Goal: Browse casually: Explore the website without a specific task or goal

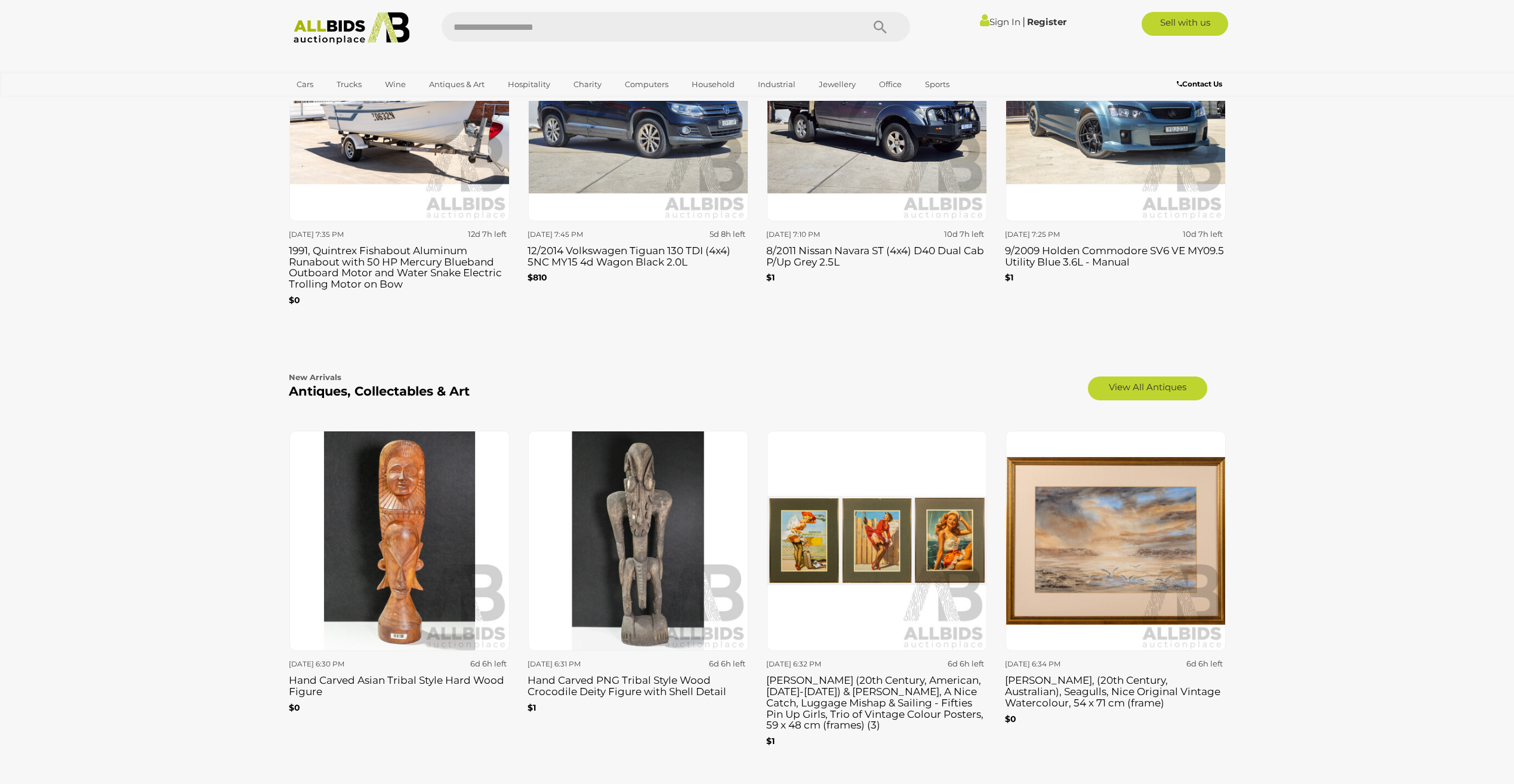
scroll to position [1730, 0]
click at [1164, 377] on link "View All Antiques" at bounding box center [1148, 388] width 119 height 24
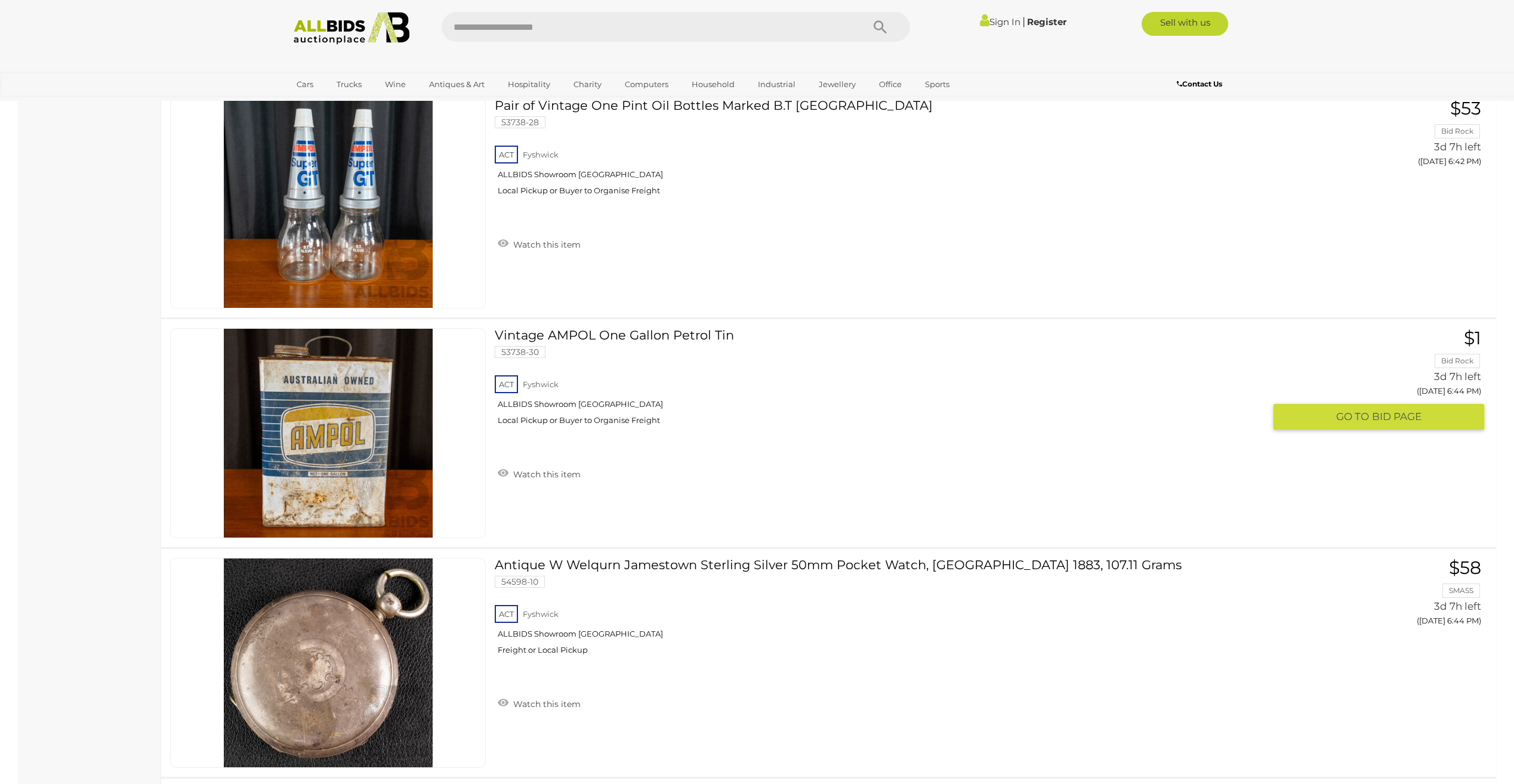
scroll to position [7039, 0]
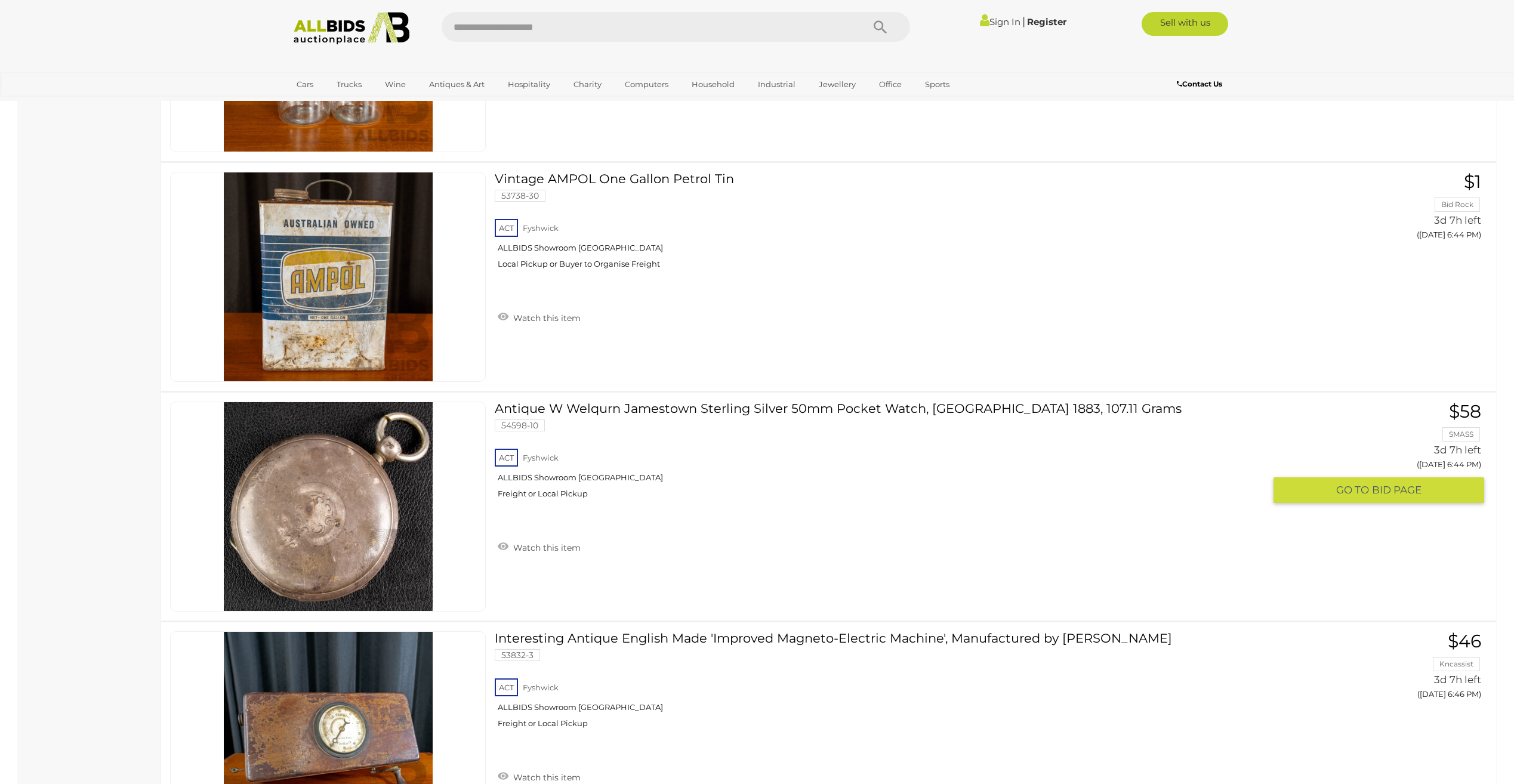
click at [324, 516] on img at bounding box center [328, 506] width 209 height 209
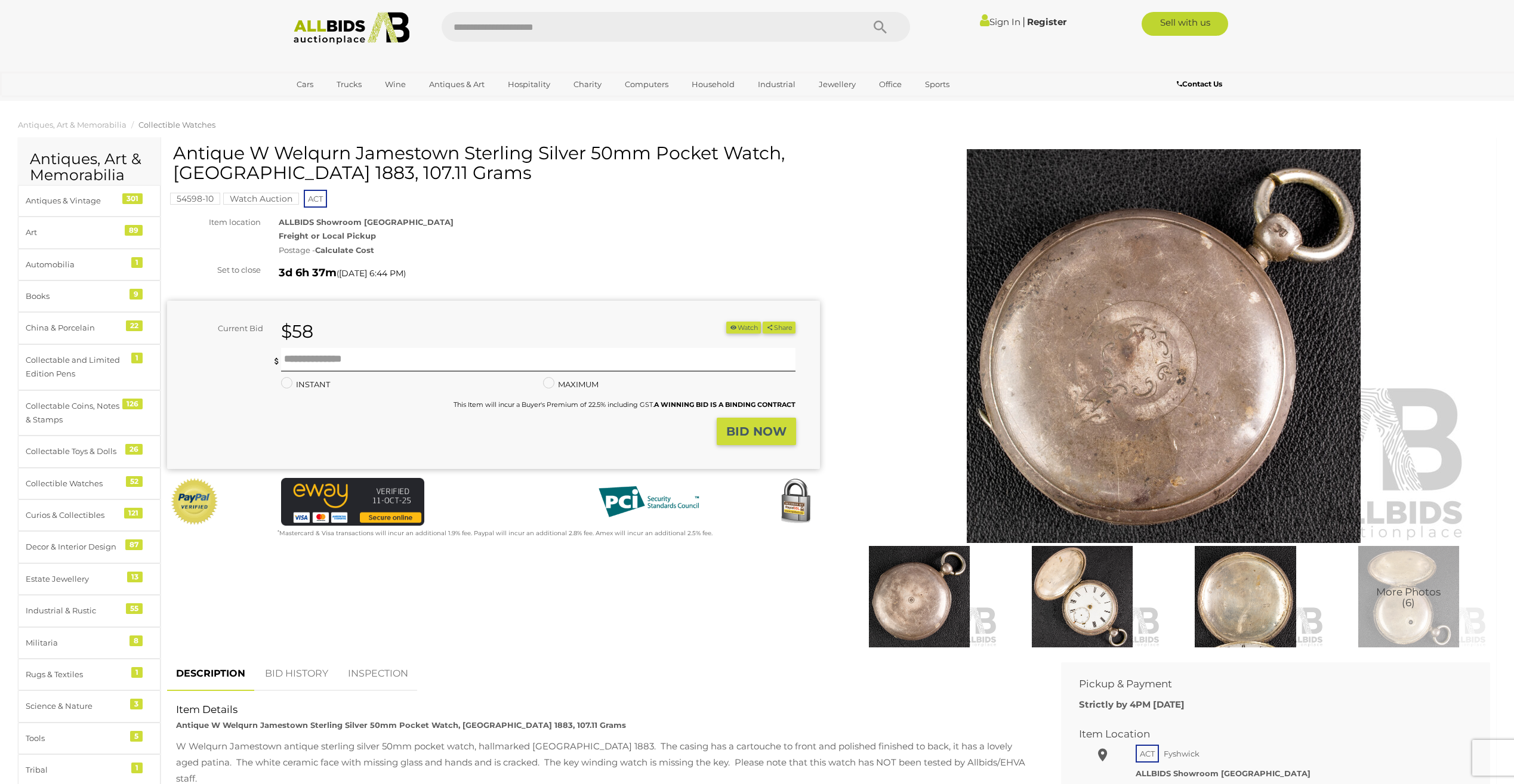
click at [1089, 614] on img at bounding box center [1082, 596] width 157 height 101
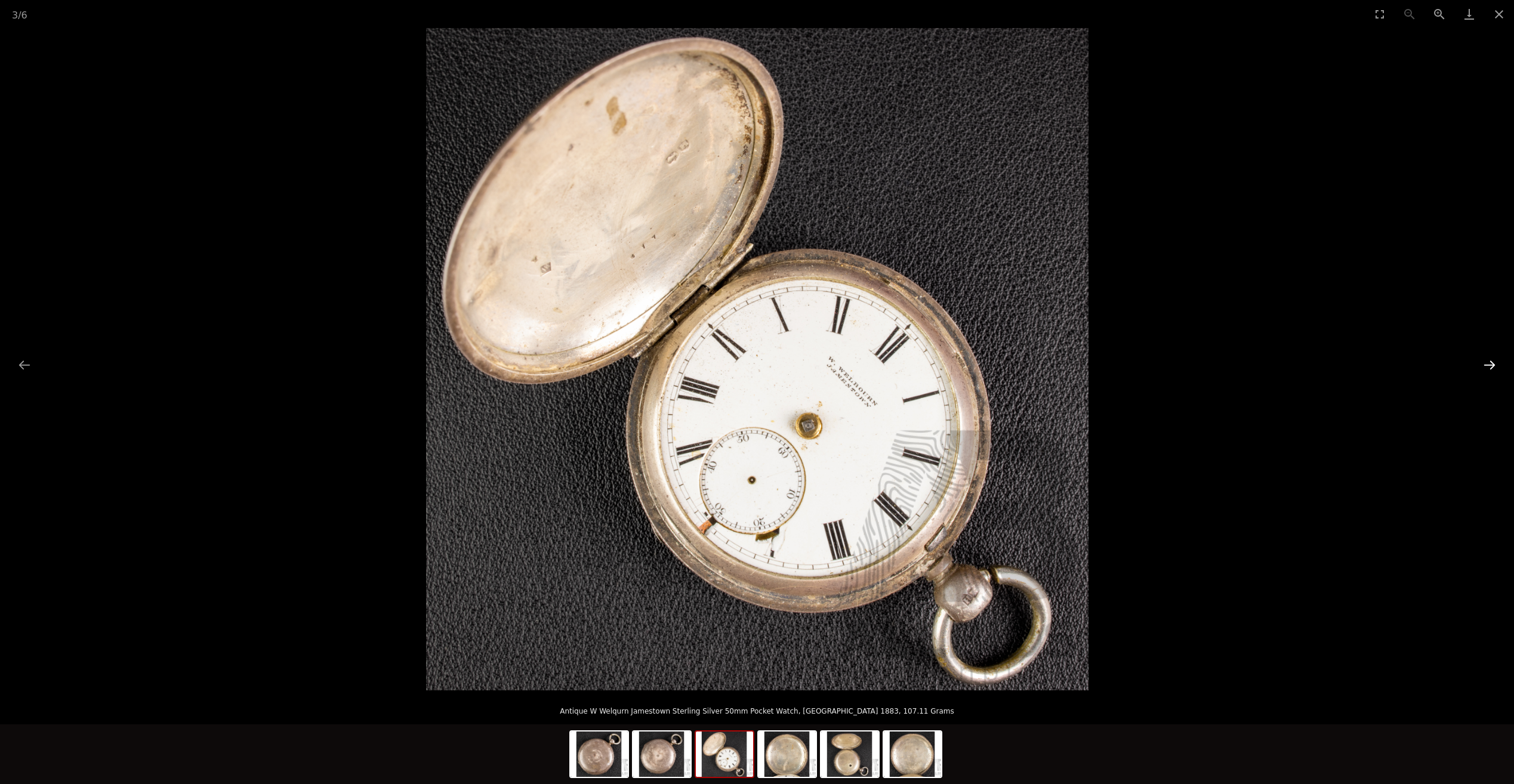
click at [1487, 365] on button "Next slide" at bounding box center [1490, 365] width 25 height 23
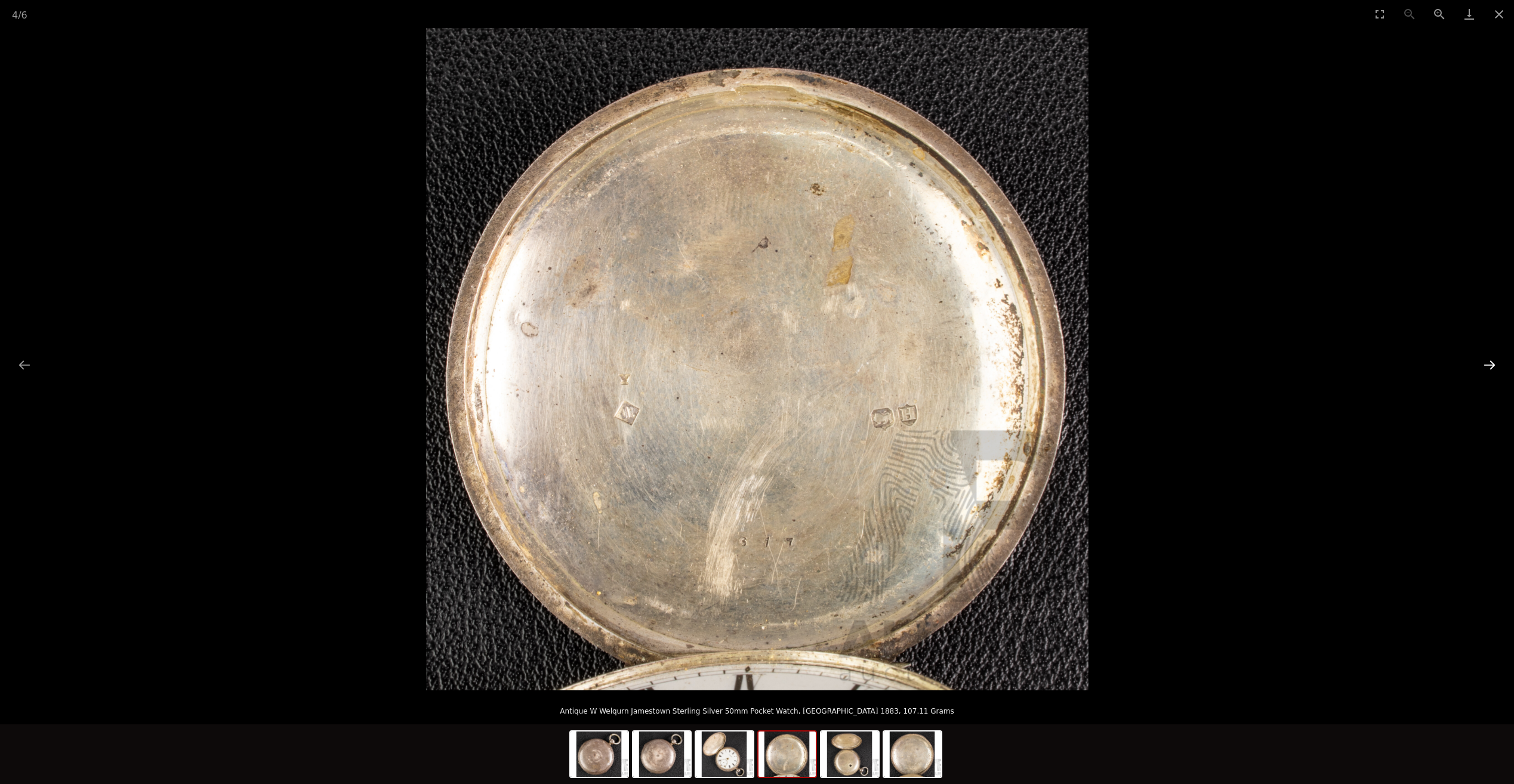
click at [1487, 365] on button "Next slide" at bounding box center [1490, 365] width 25 height 23
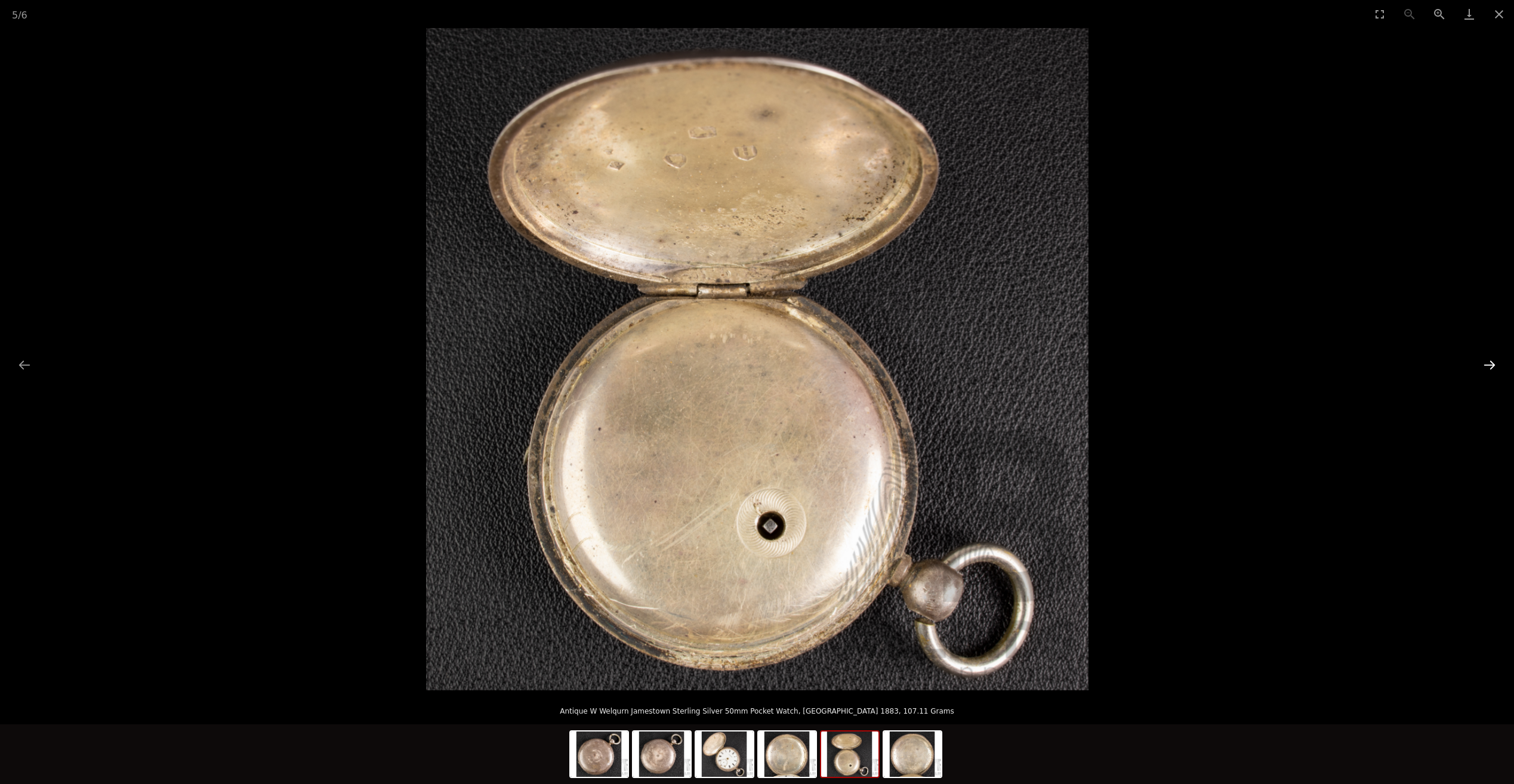
click at [1487, 365] on button "Next slide" at bounding box center [1490, 365] width 25 height 23
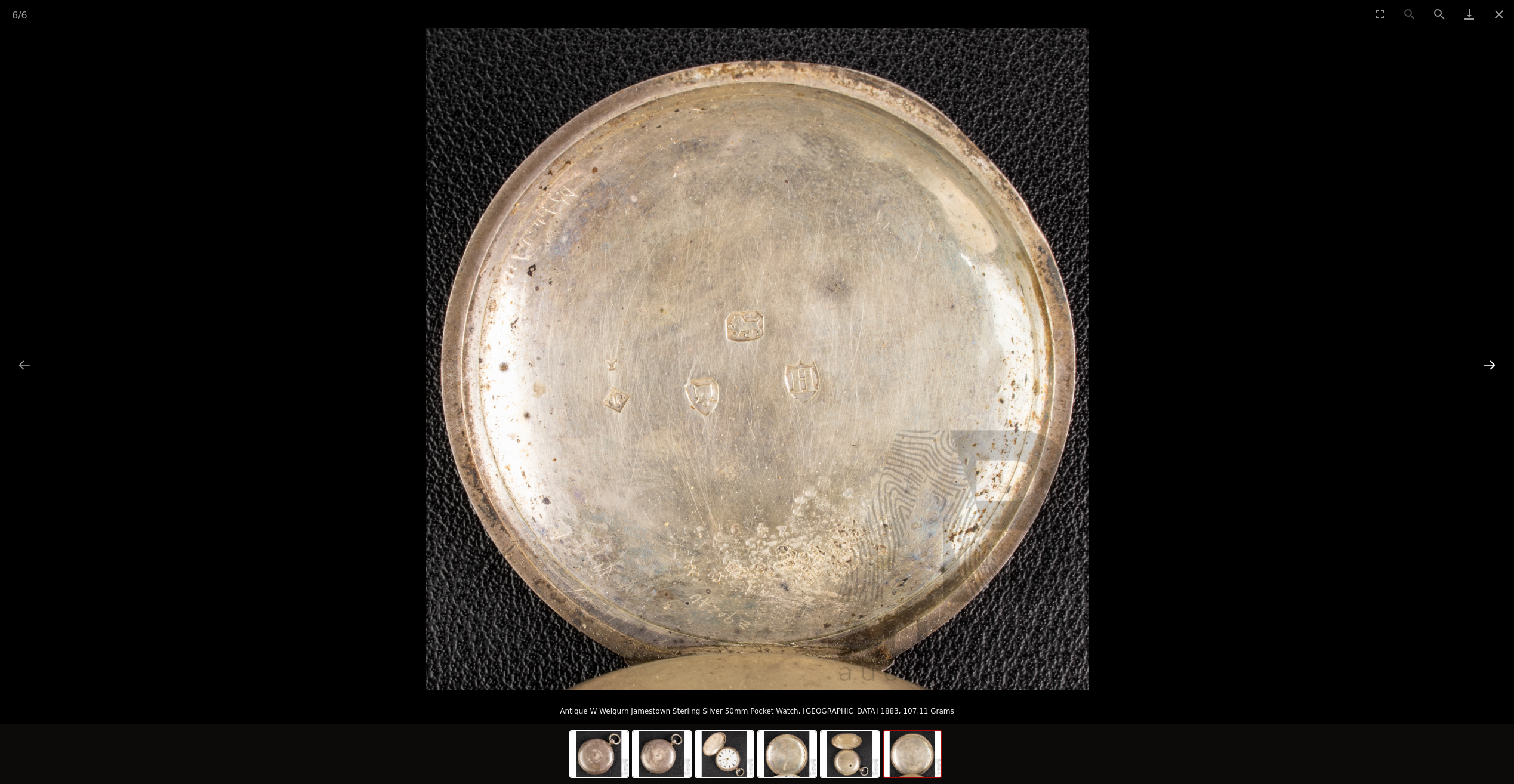
click at [1487, 365] on button "Next slide" at bounding box center [1490, 365] width 25 height 23
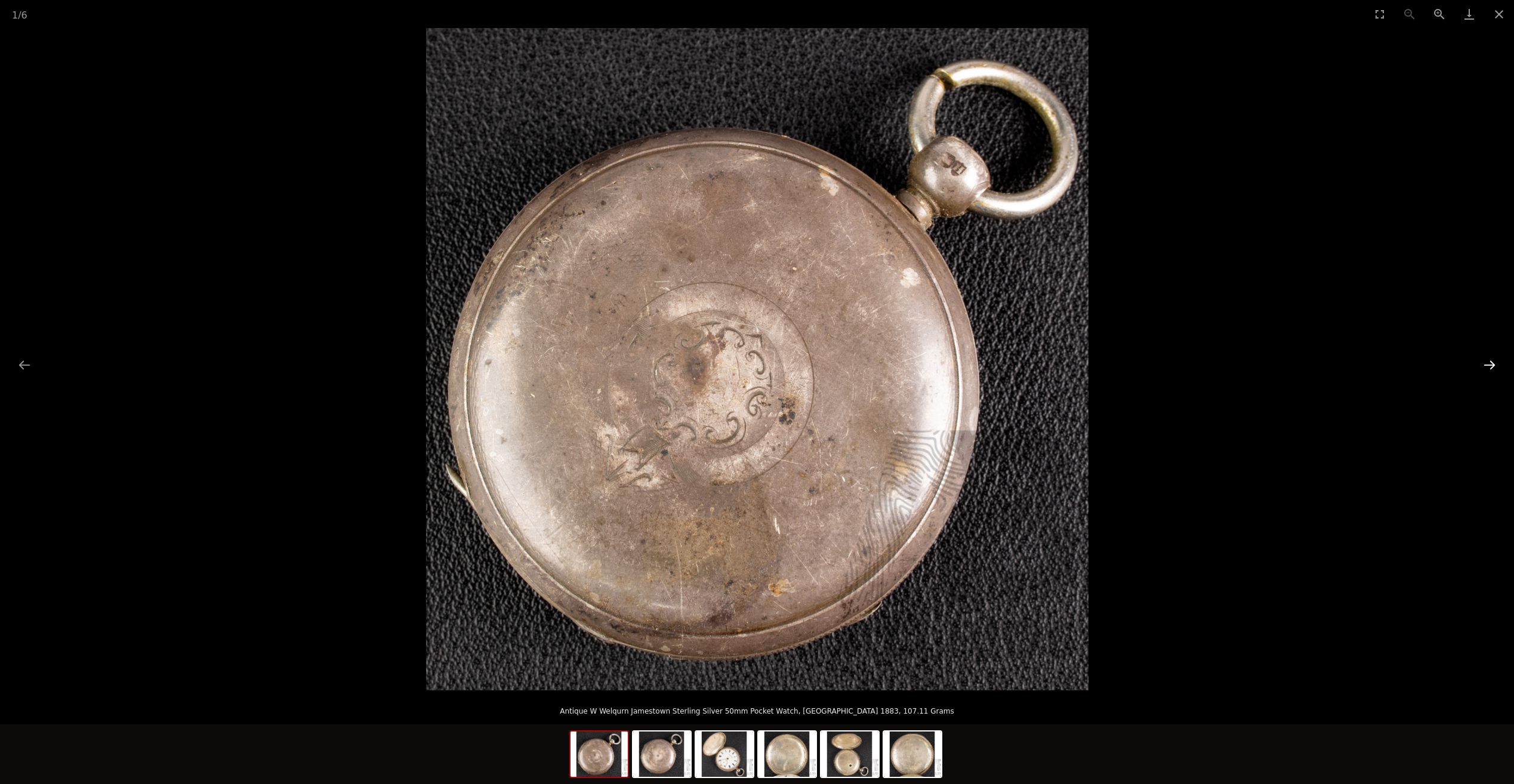
click at [1487, 365] on button "Next slide" at bounding box center [1490, 365] width 25 height 23
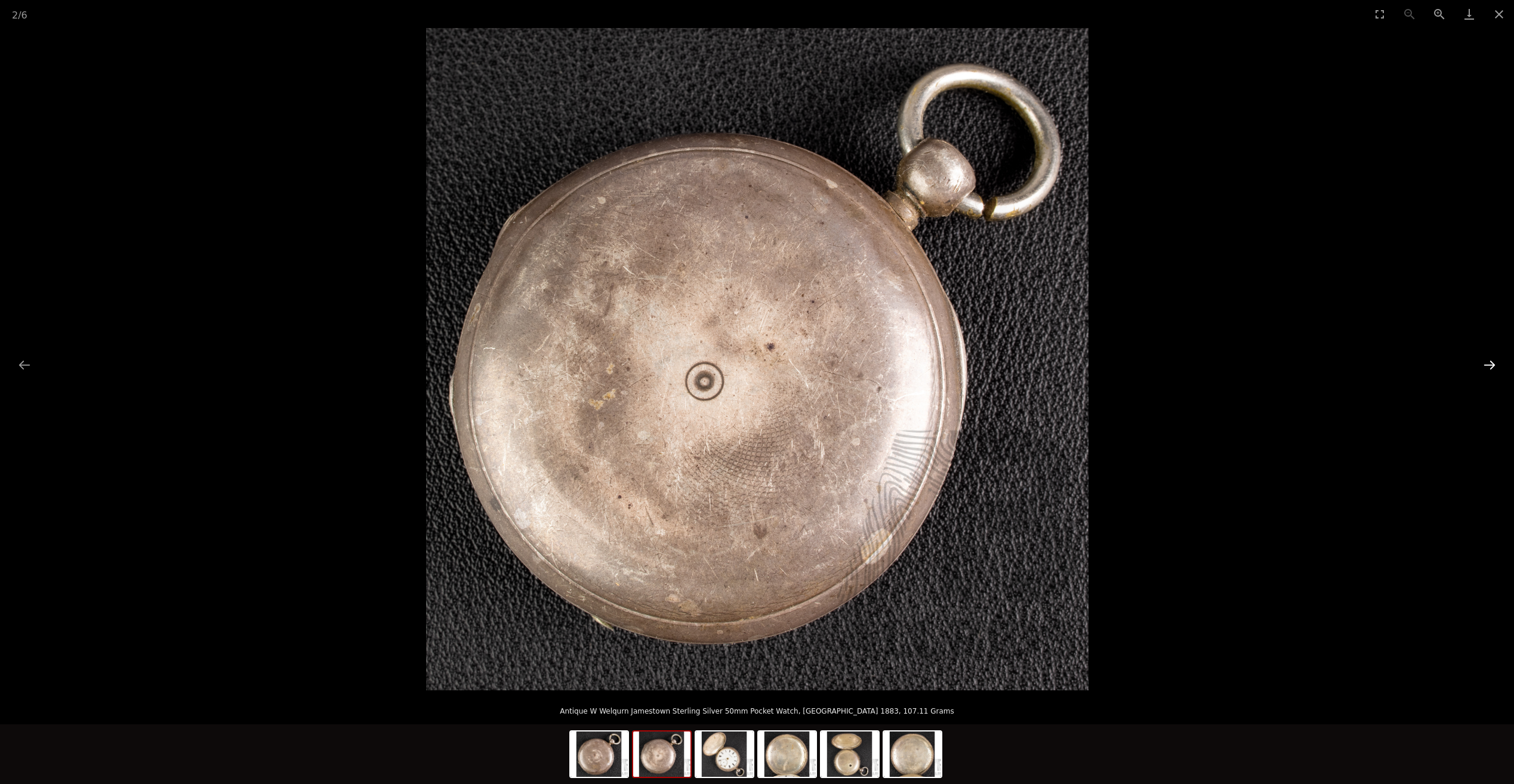
click at [1487, 365] on button "Next slide" at bounding box center [1490, 365] width 25 height 23
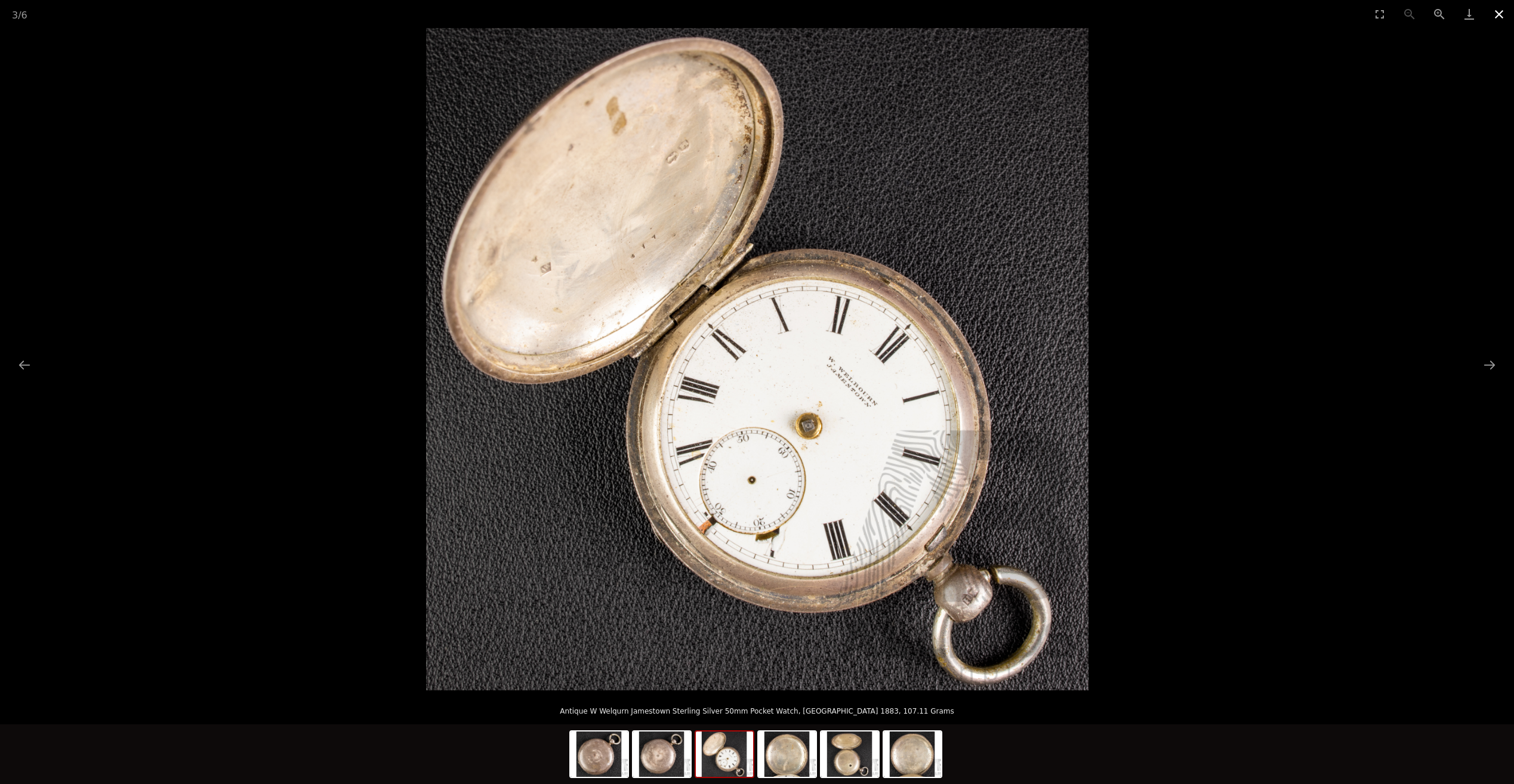
click at [1495, 12] on button "Close gallery" at bounding box center [1499, 14] width 30 height 28
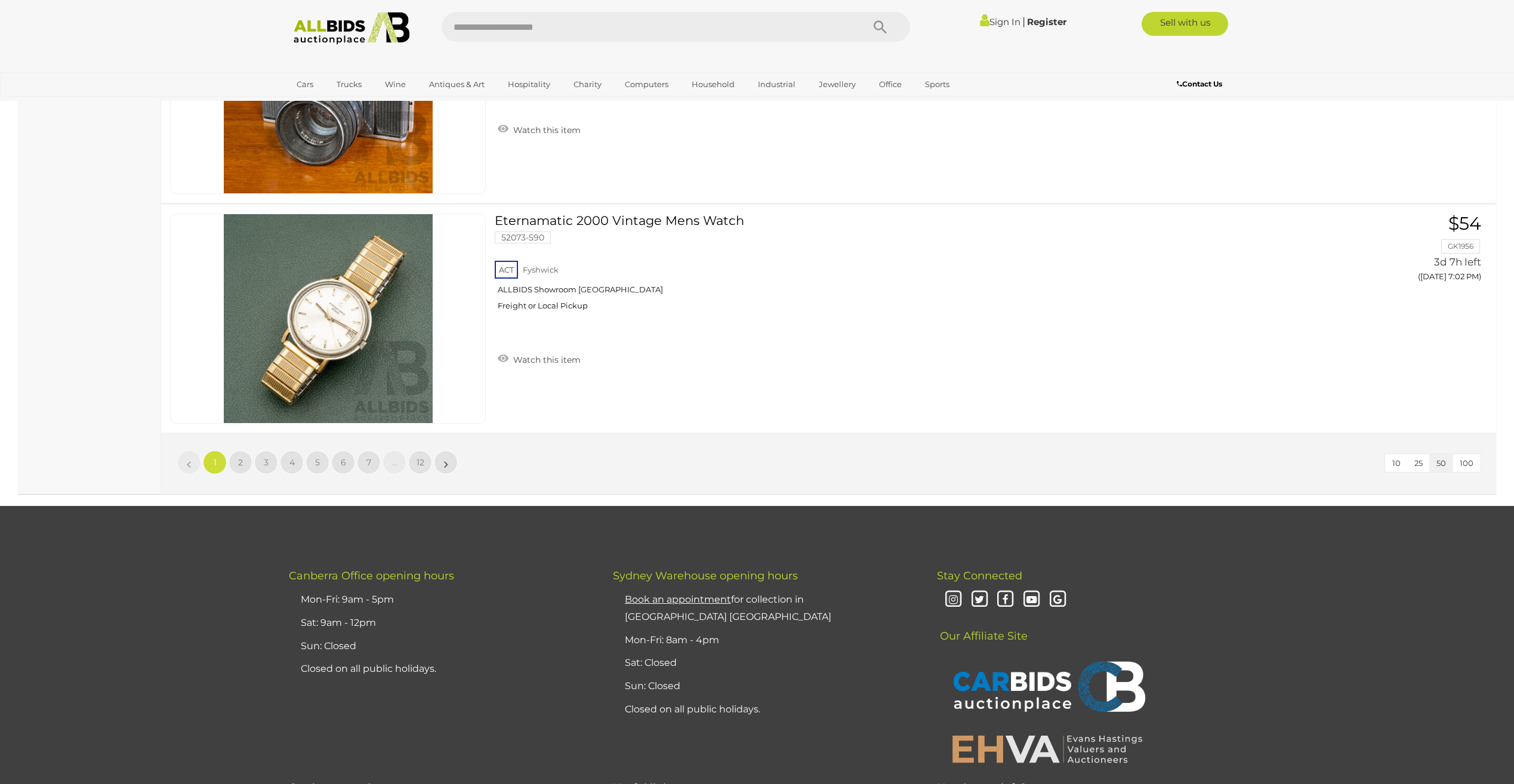
scroll to position [11366, 0]
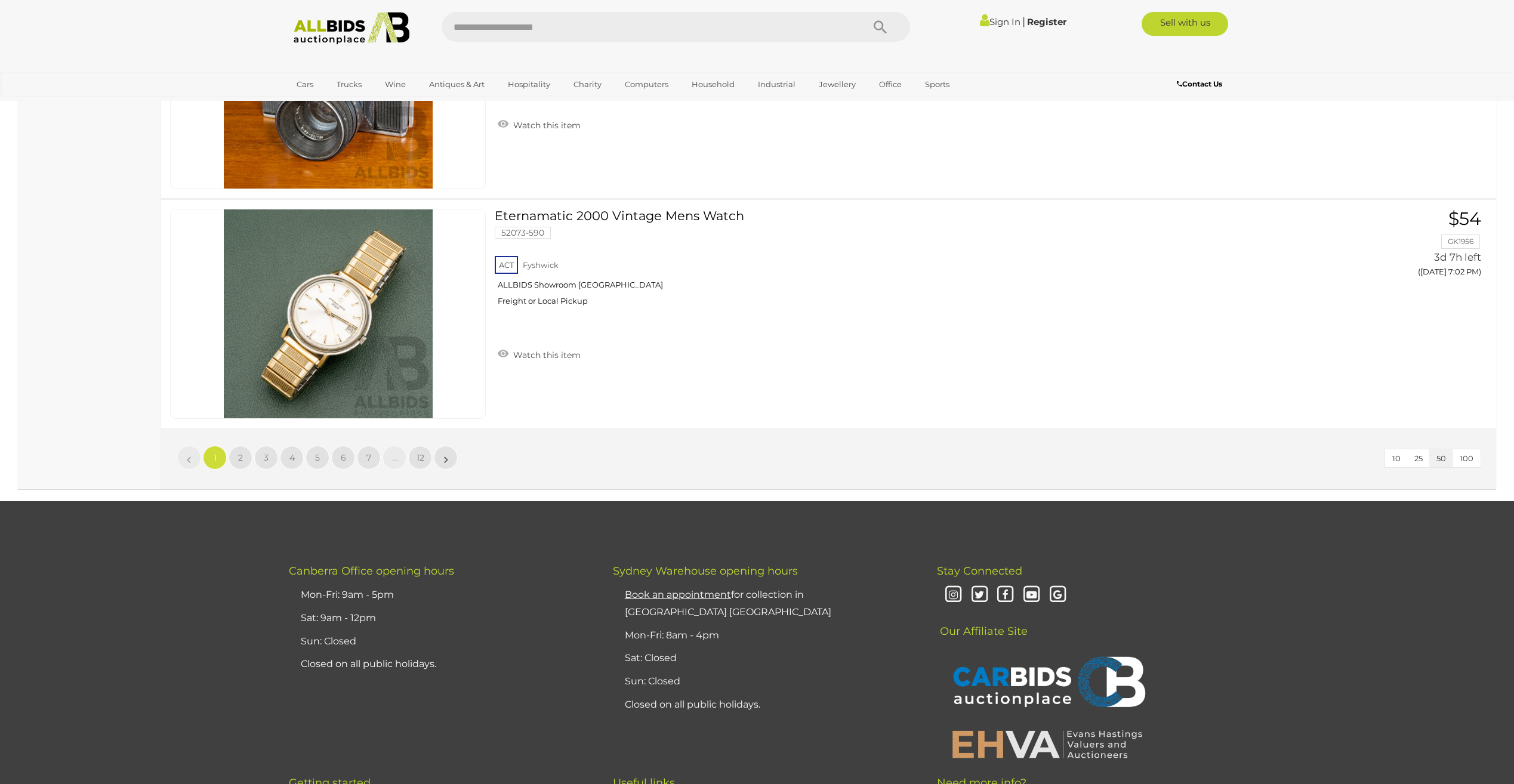
click at [444, 462] on li "»" at bounding box center [446, 457] width 23 height 24
click at [442, 457] on link "»" at bounding box center [445, 457] width 24 height 24
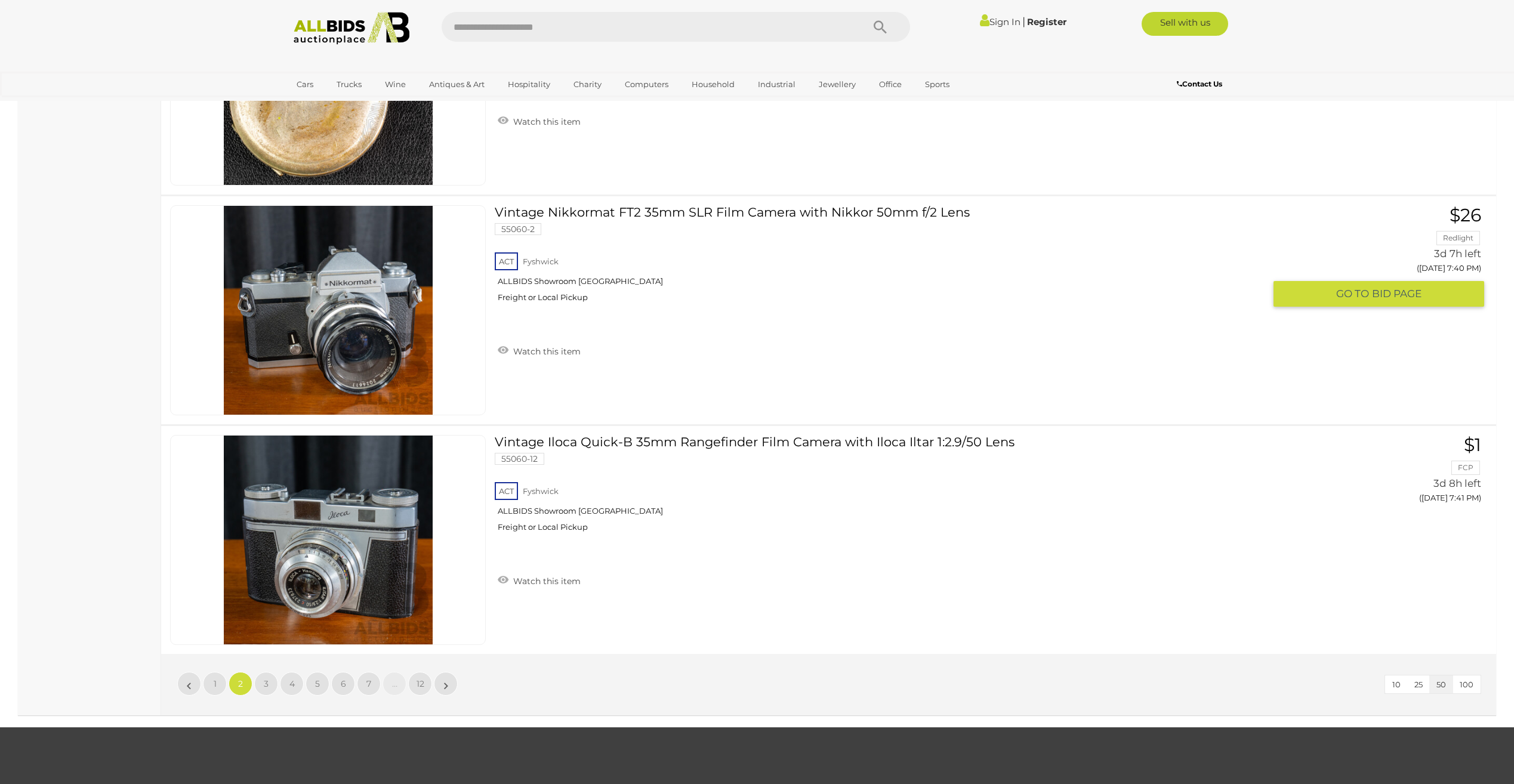
scroll to position [11167, 0]
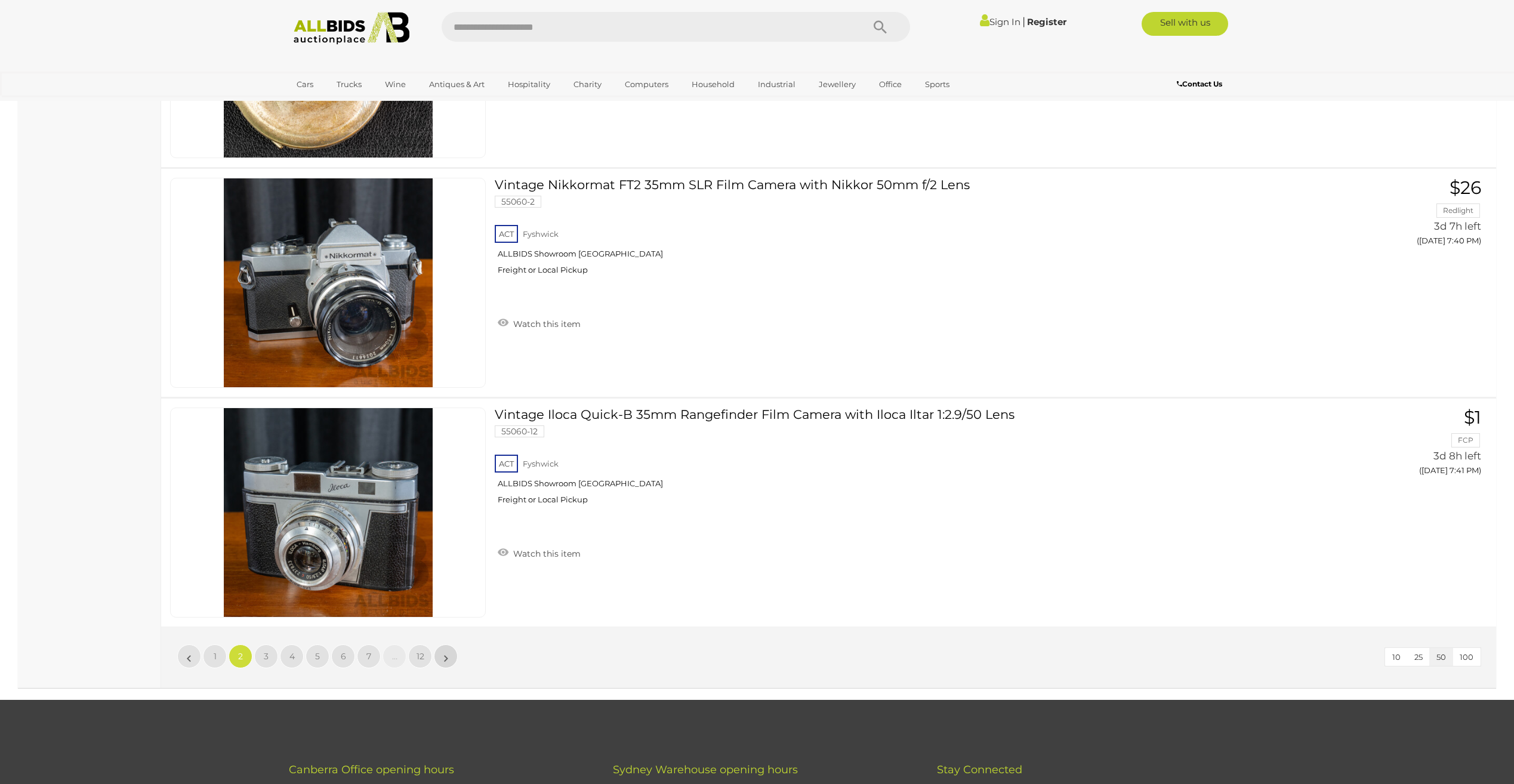
click at [443, 661] on link "»" at bounding box center [445, 656] width 24 height 24
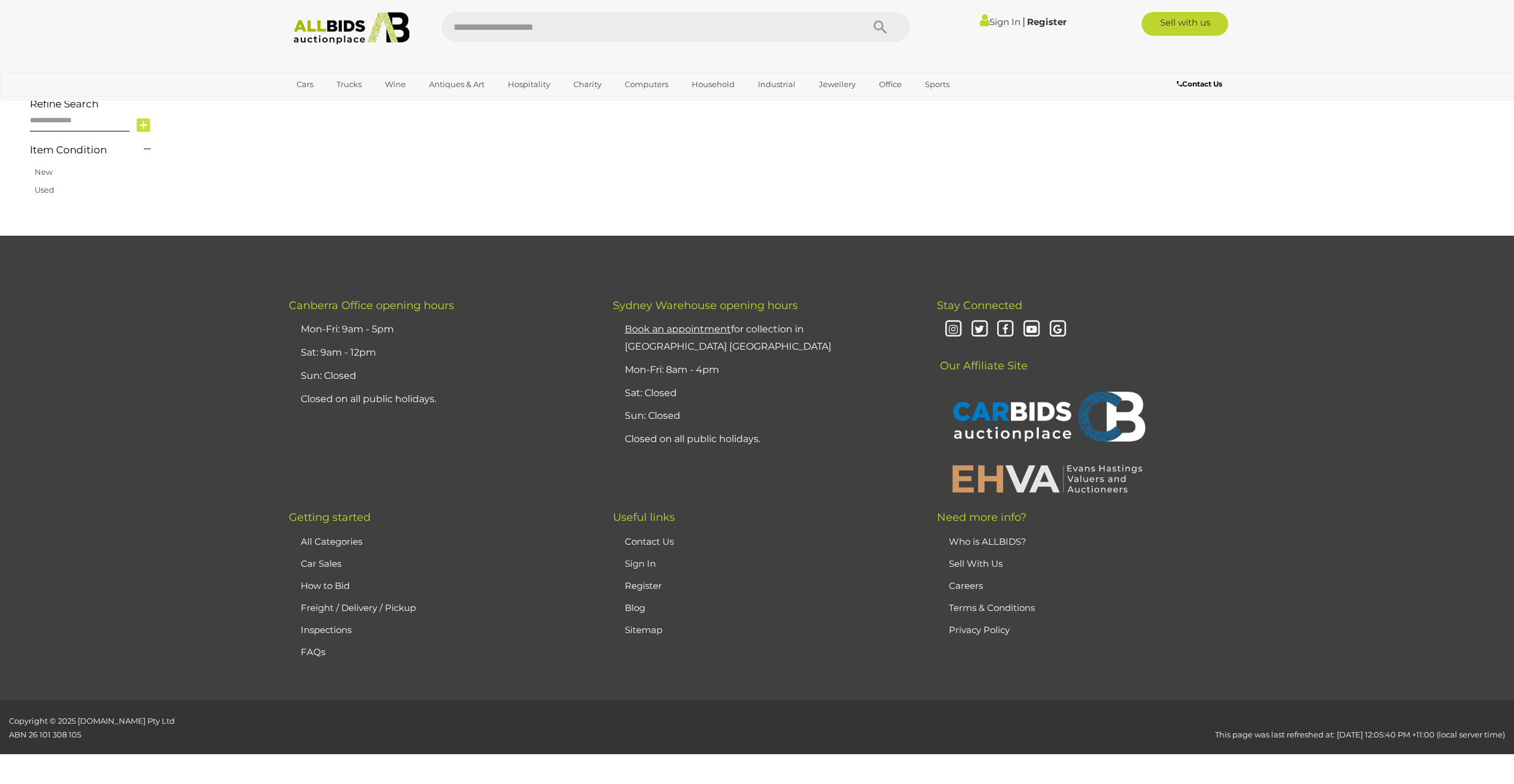
scroll to position [191, 0]
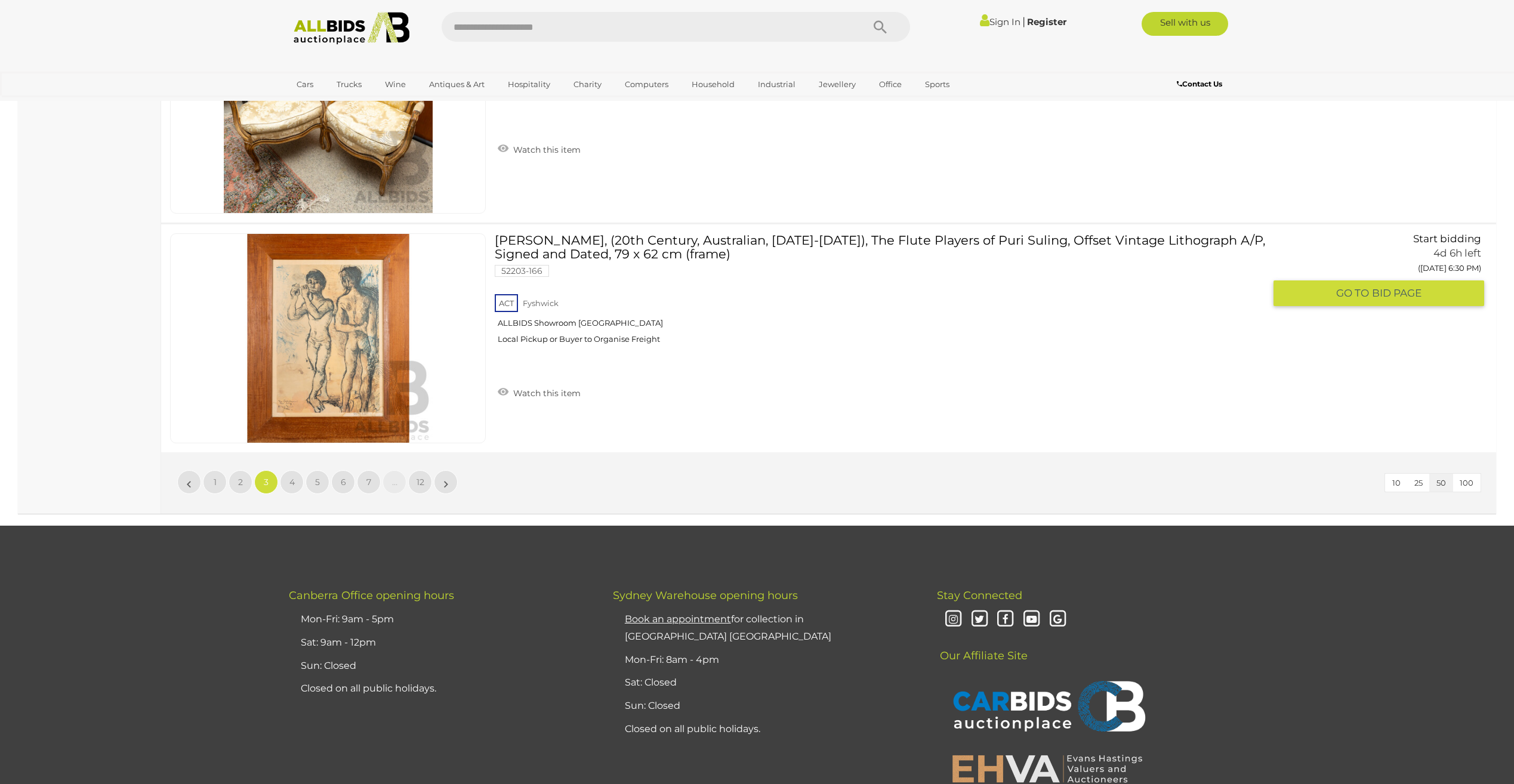
scroll to position [11346, 0]
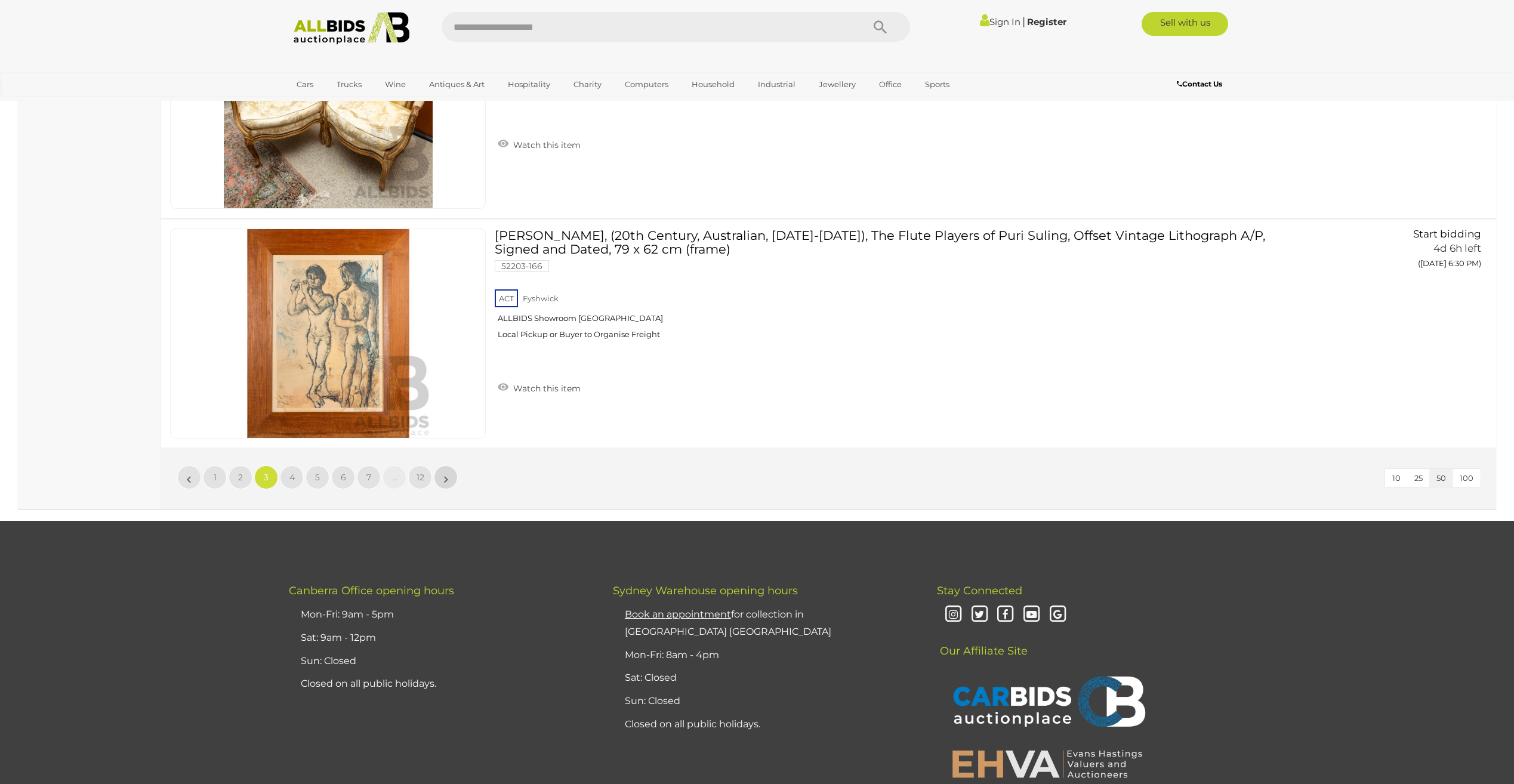
click at [450, 476] on link "»" at bounding box center [445, 477] width 24 height 24
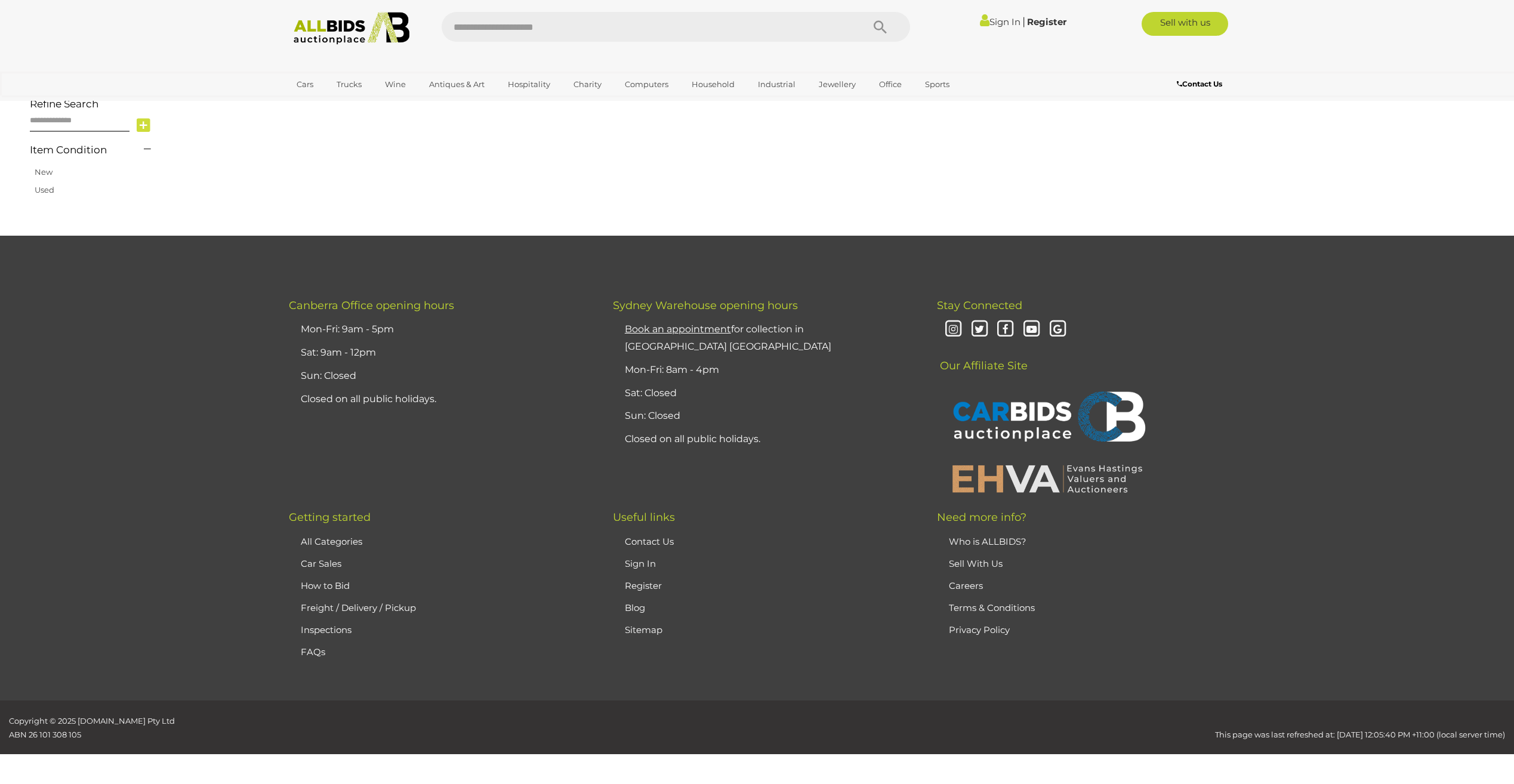
scroll to position [191, 0]
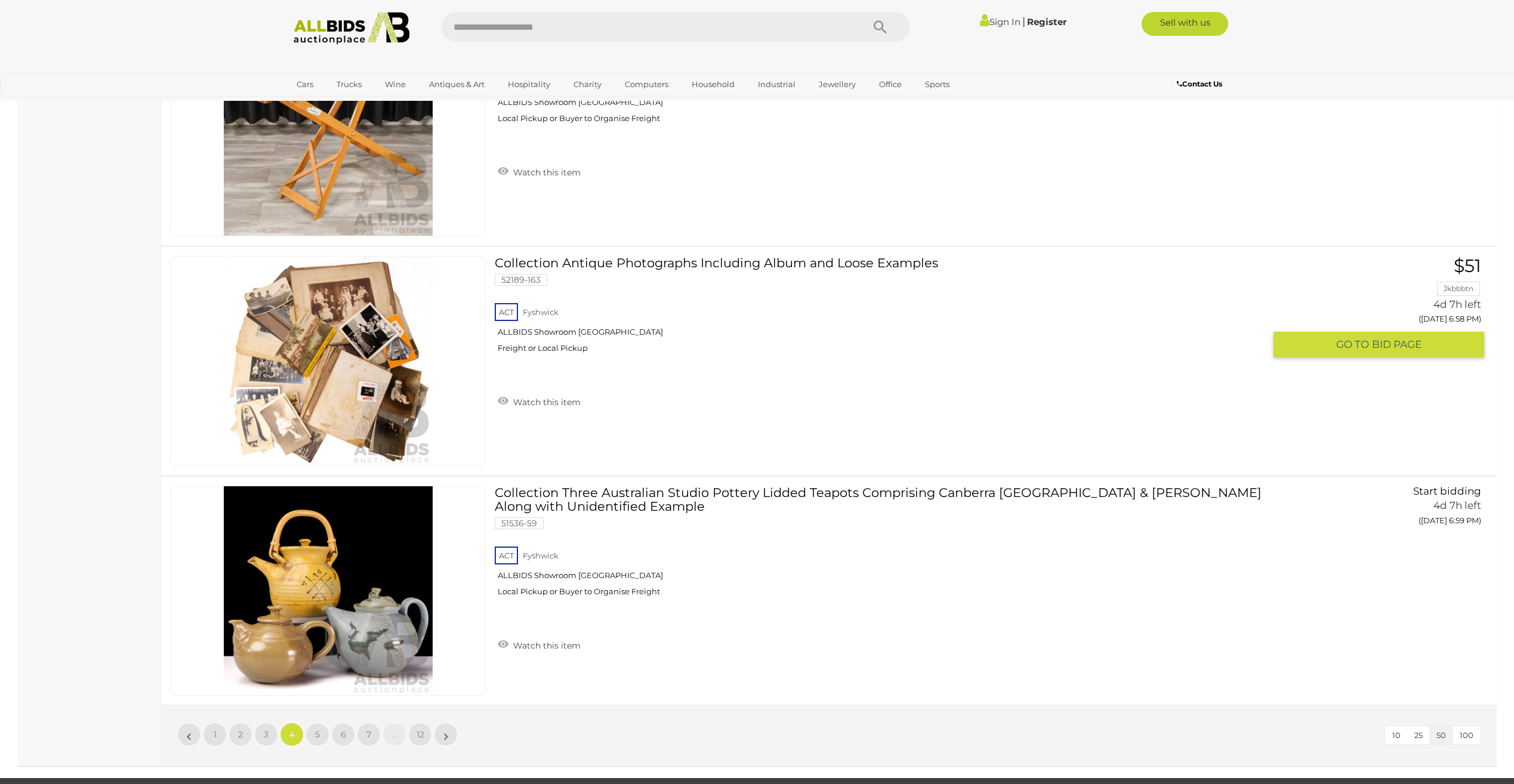
scroll to position [11167, 0]
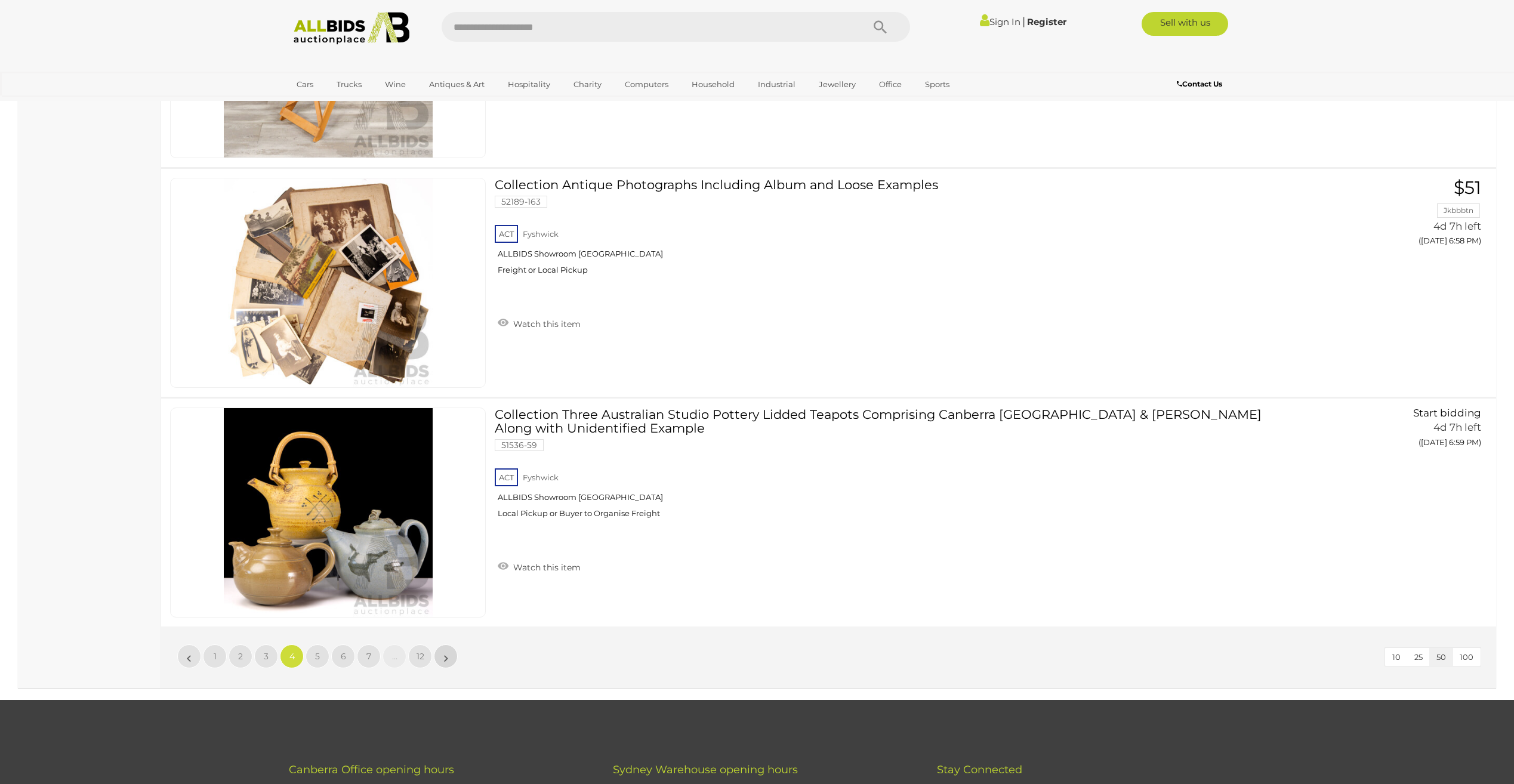
click at [443, 657] on link "»" at bounding box center [445, 656] width 24 height 24
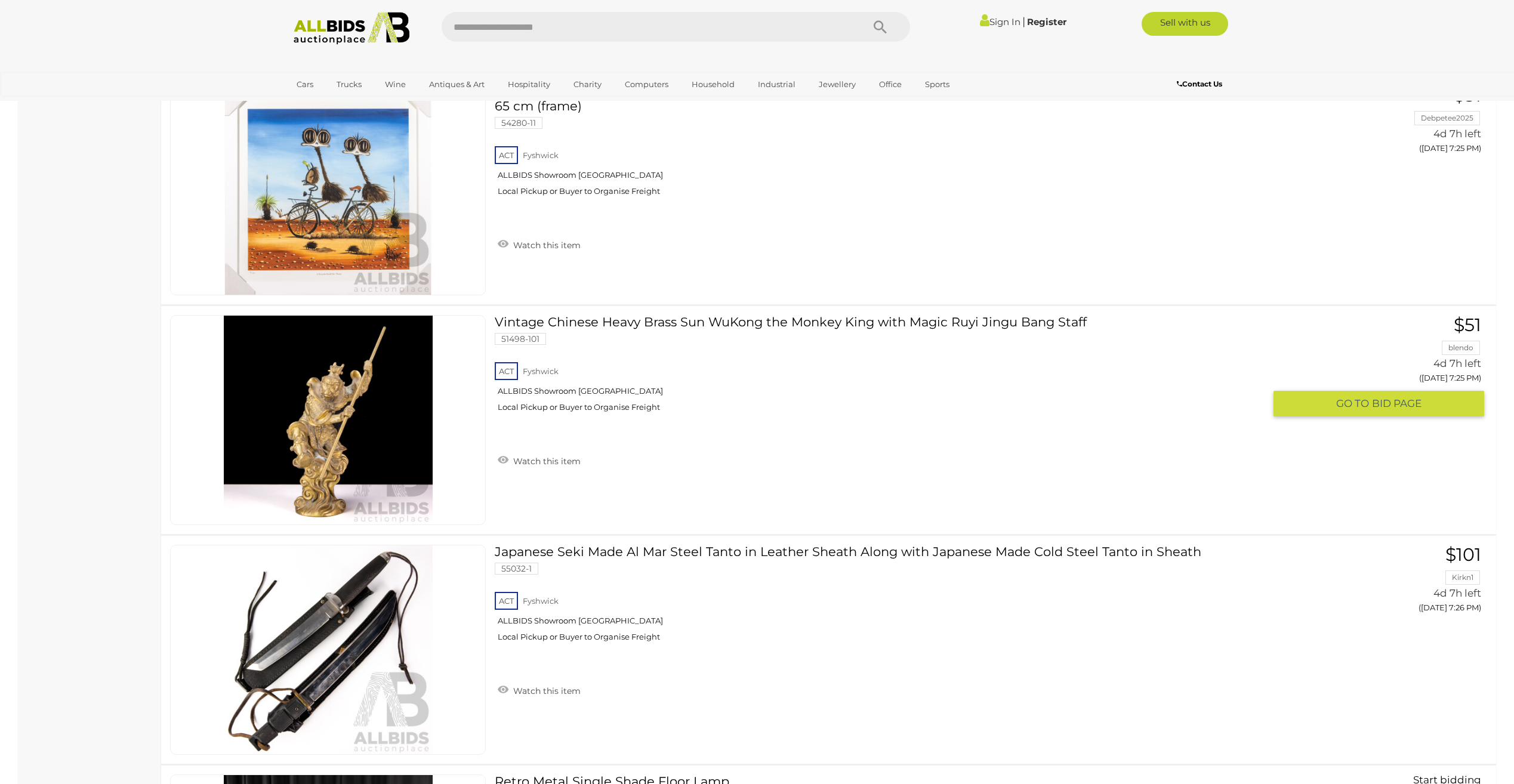
scroll to position [10869, 0]
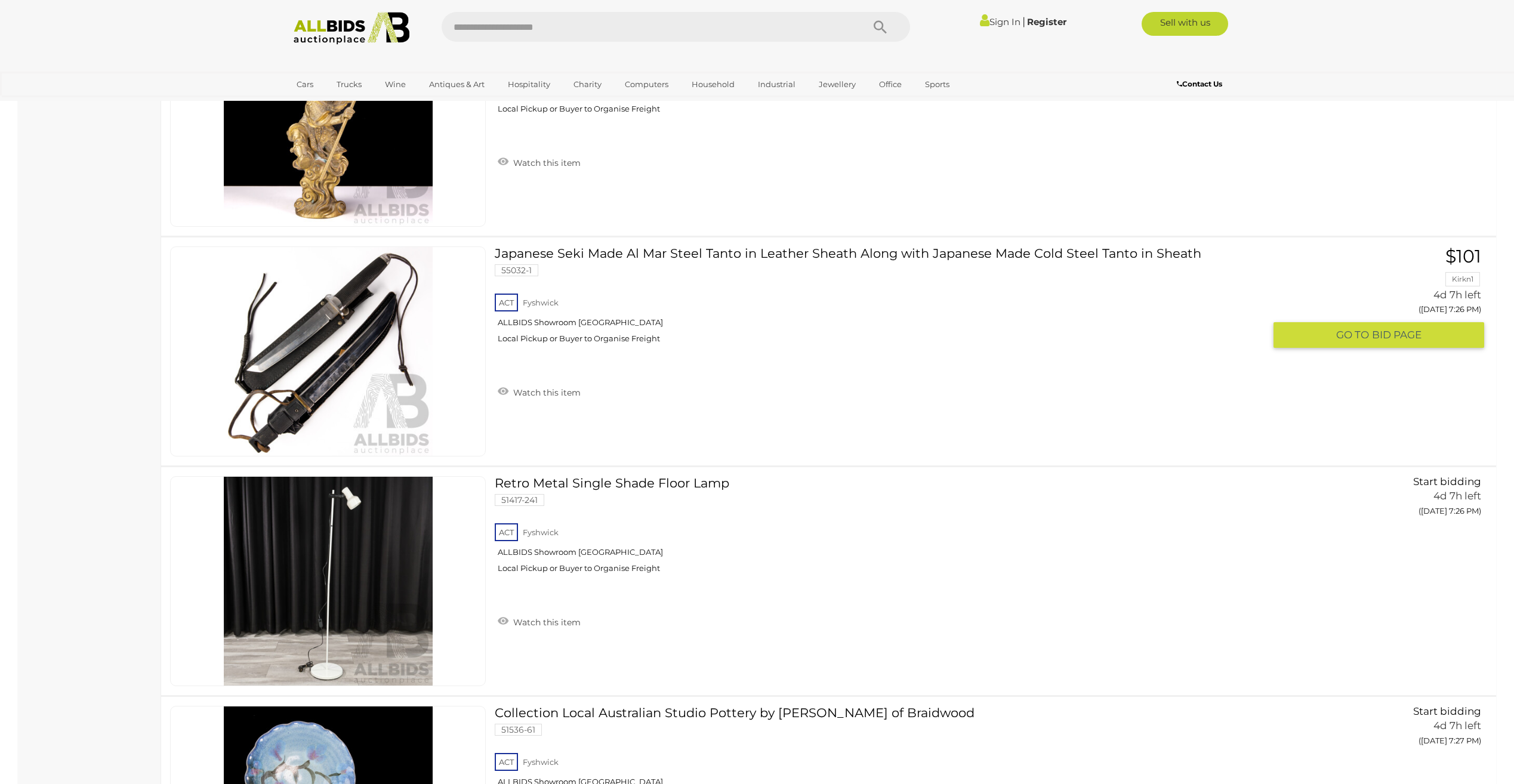
click at [320, 335] on link at bounding box center [327, 352] width 316 height 210
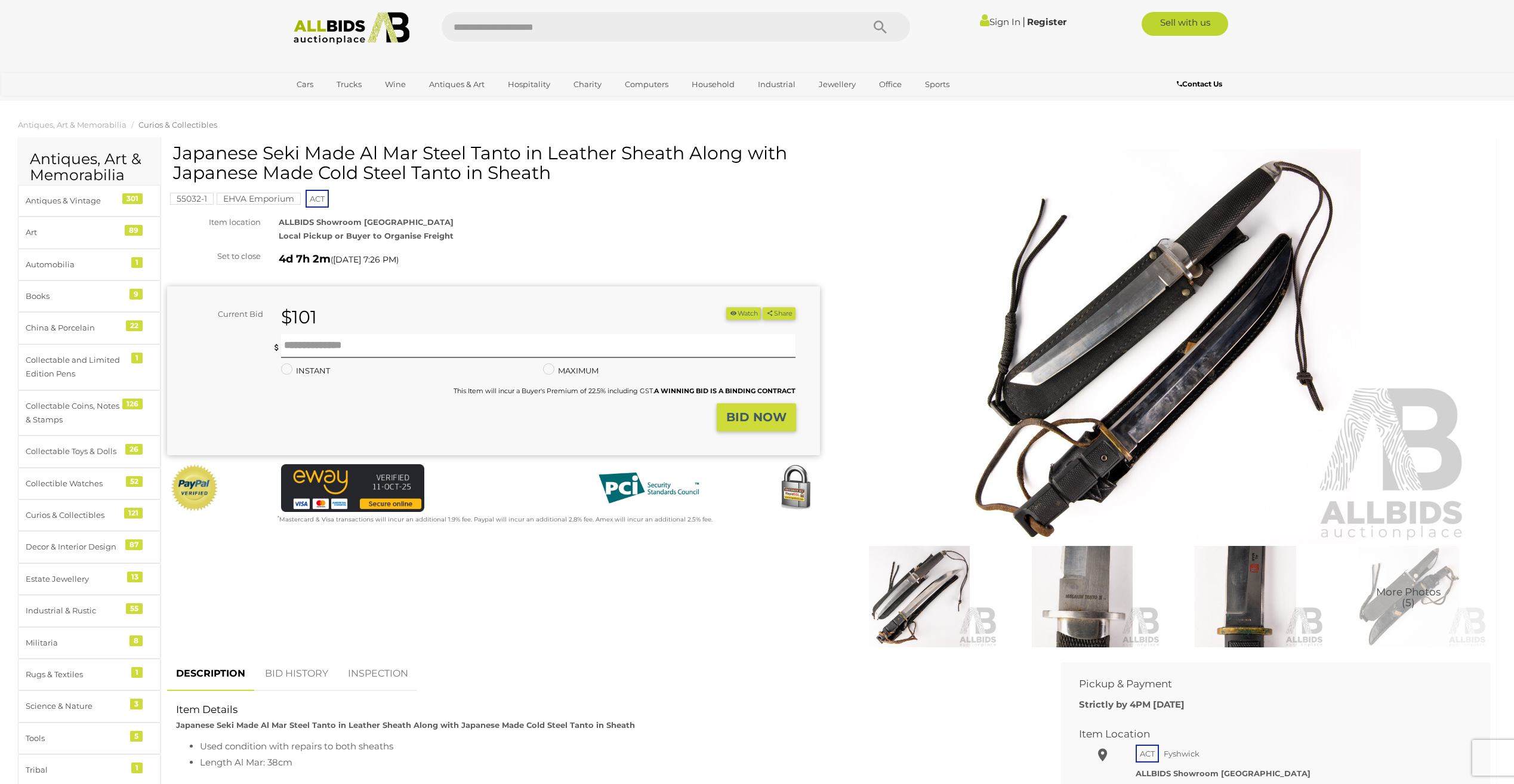
click at [1143, 385] on img at bounding box center [1164, 345] width 611 height 393
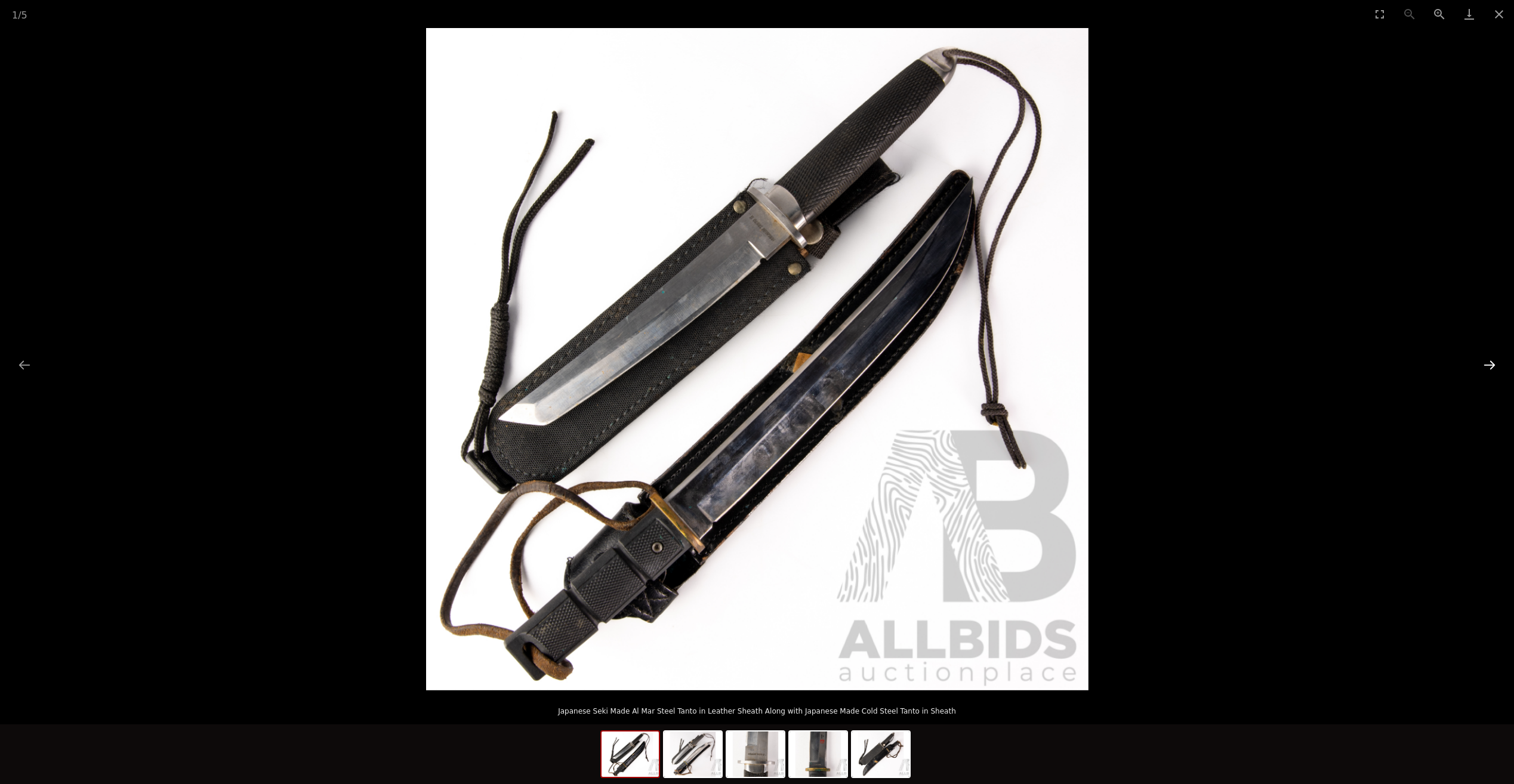
click at [1492, 365] on button "Next slide" at bounding box center [1490, 365] width 25 height 23
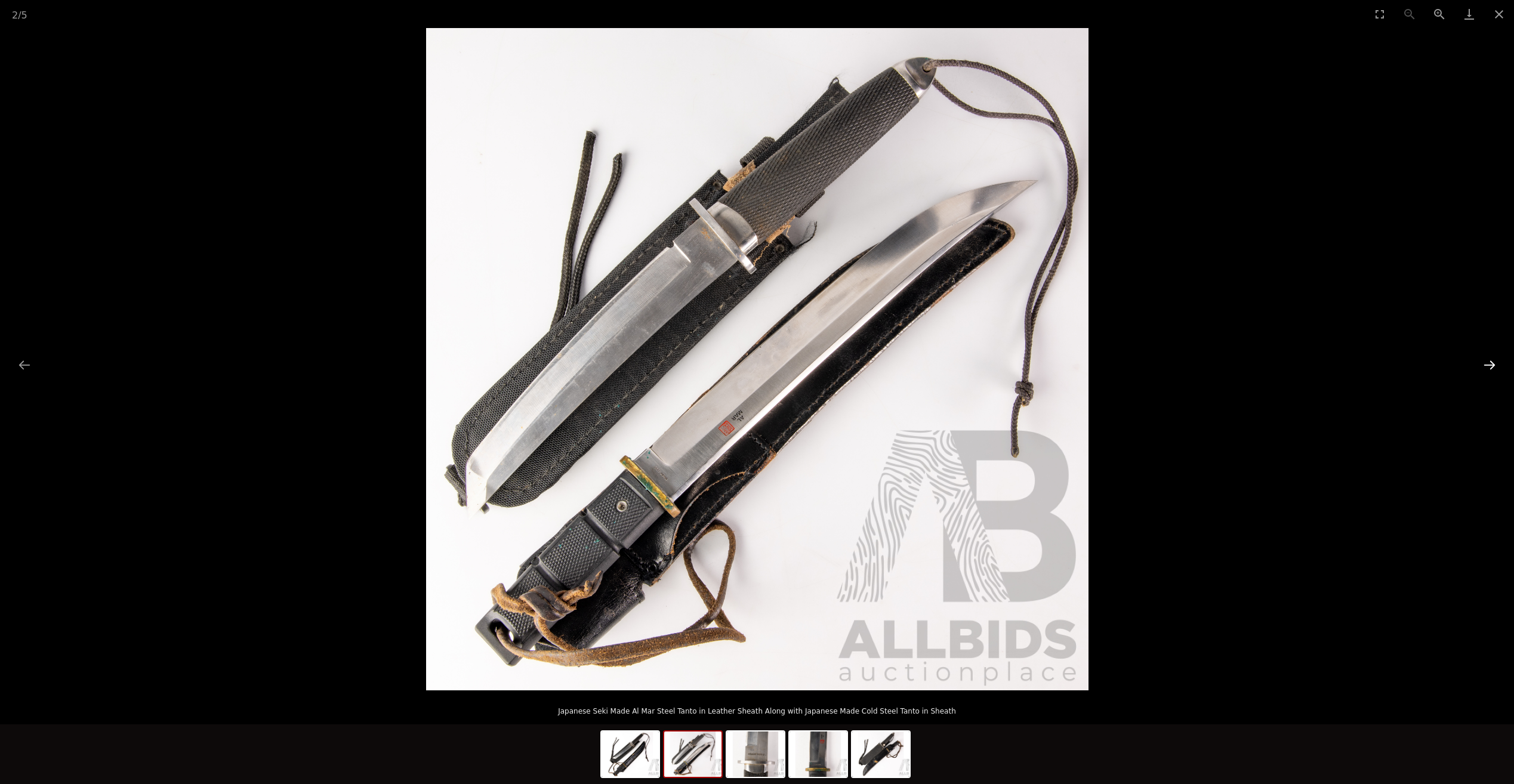
click at [1492, 365] on button "Next slide" at bounding box center [1490, 365] width 25 height 23
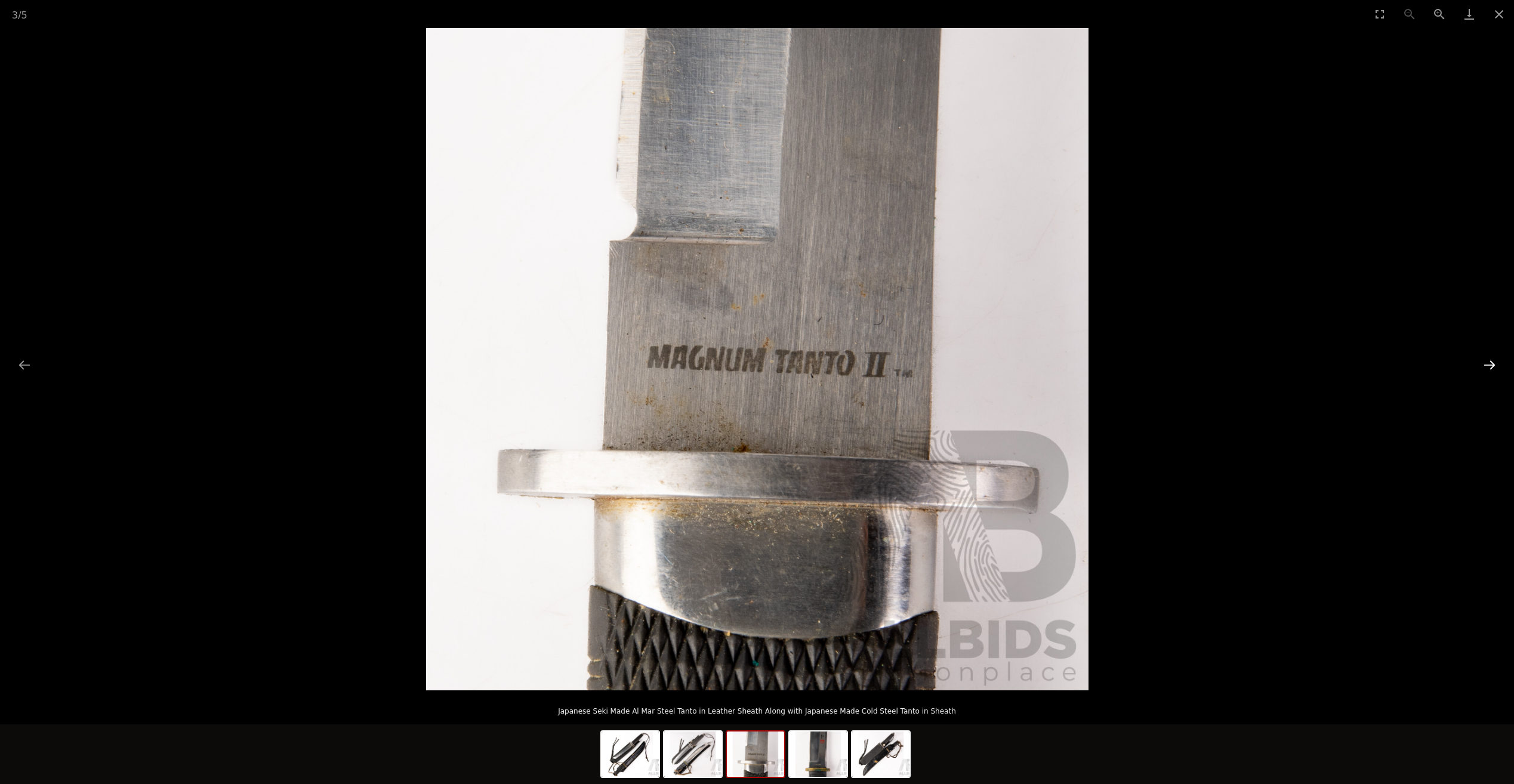
click at [1492, 365] on button "Next slide" at bounding box center [1490, 365] width 25 height 23
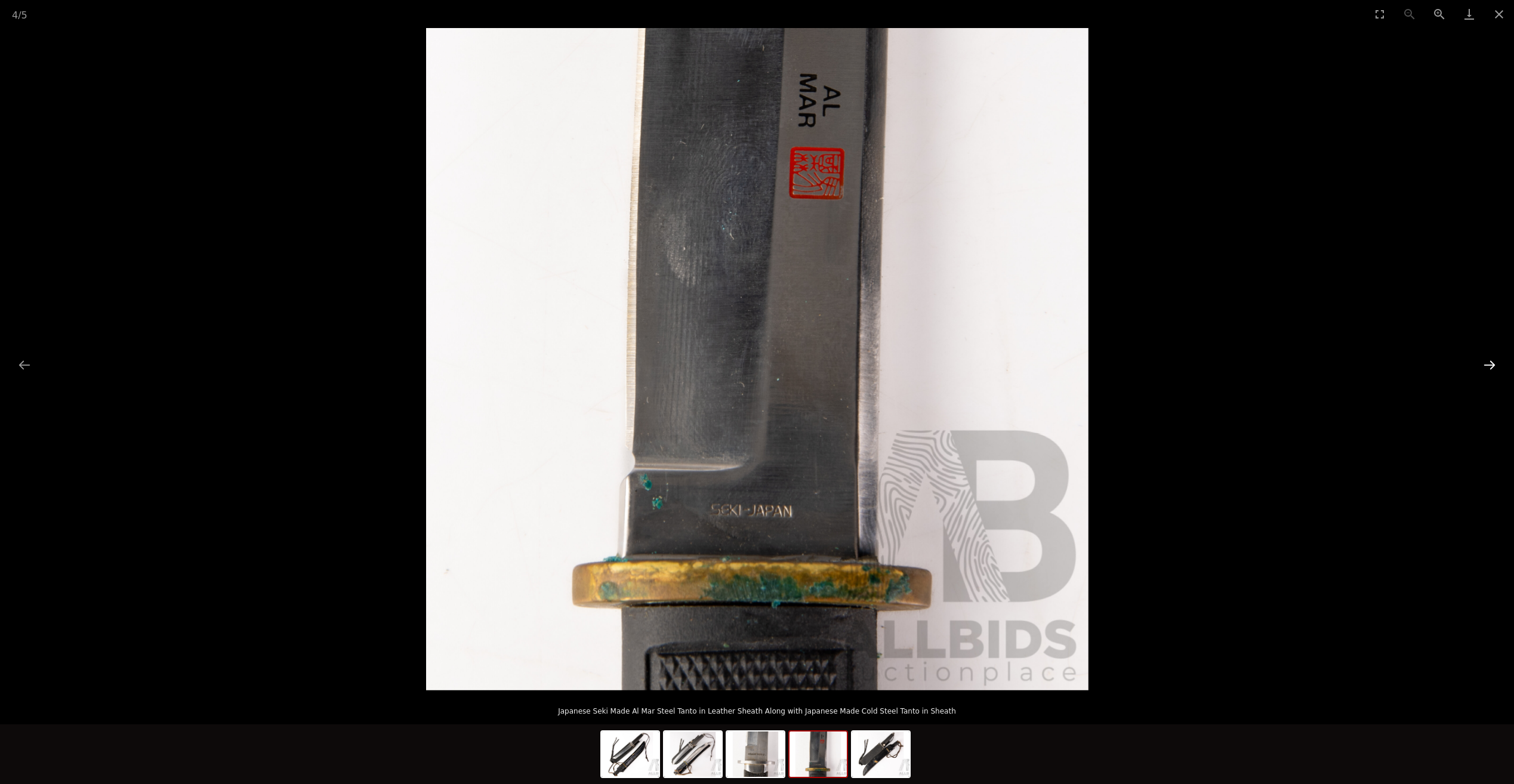
click at [1492, 365] on button "Next slide" at bounding box center [1490, 365] width 25 height 23
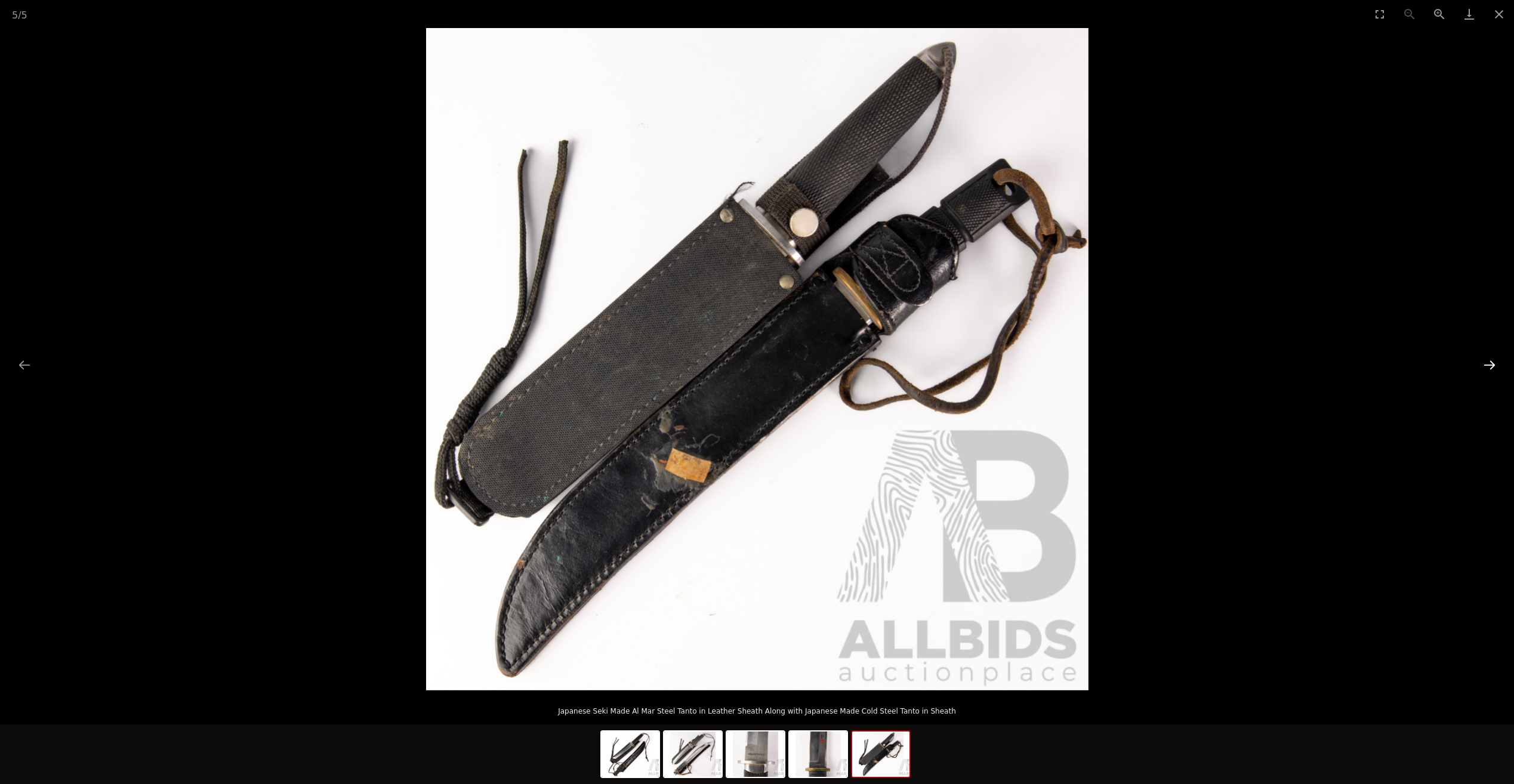
click at [1492, 365] on button "Next slide" at bounding box center [1490, 365] width 25 height 23
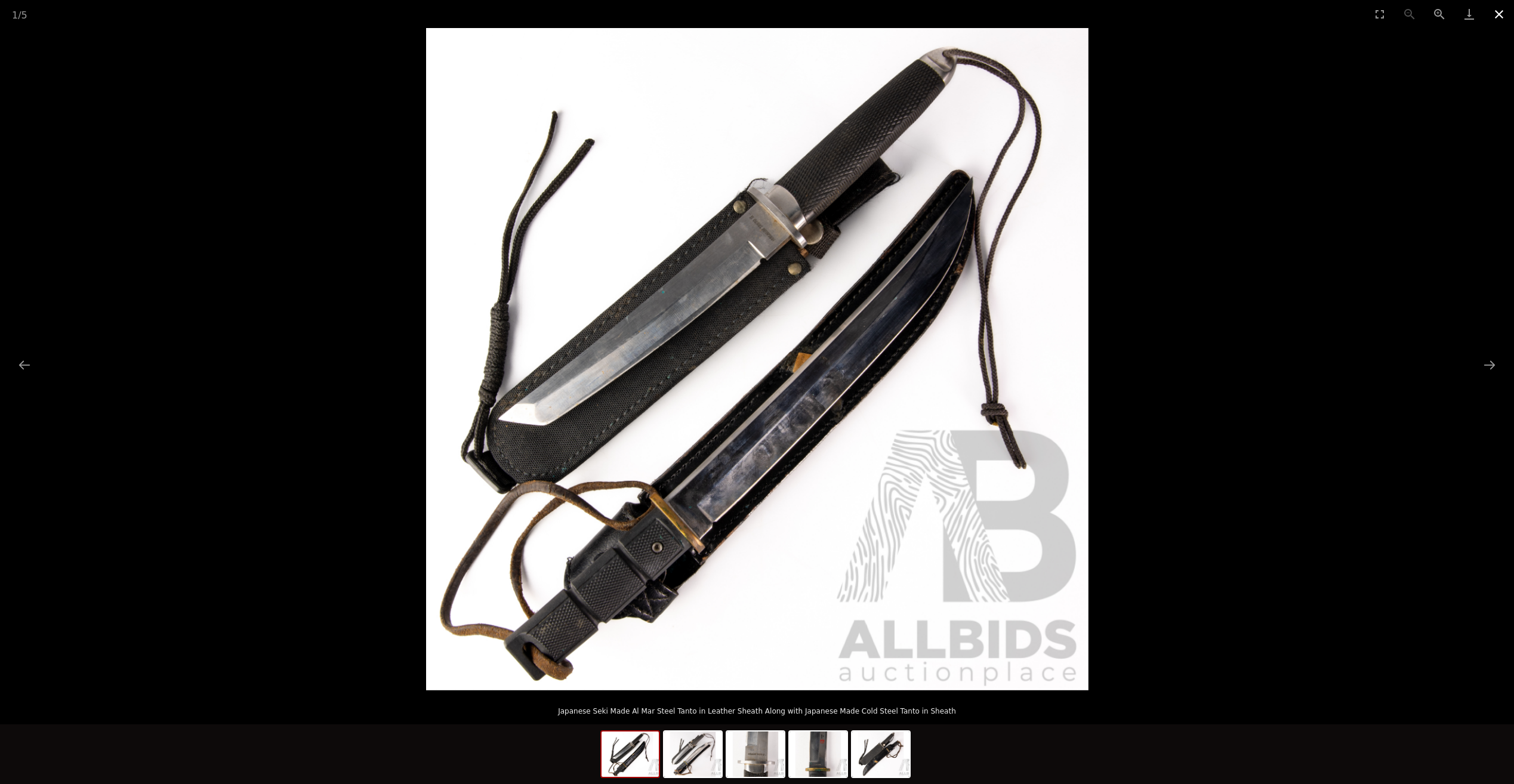
click at [1502, 15] on button "Close gallery" at bounding box center [1499, 14] width 30 height 28
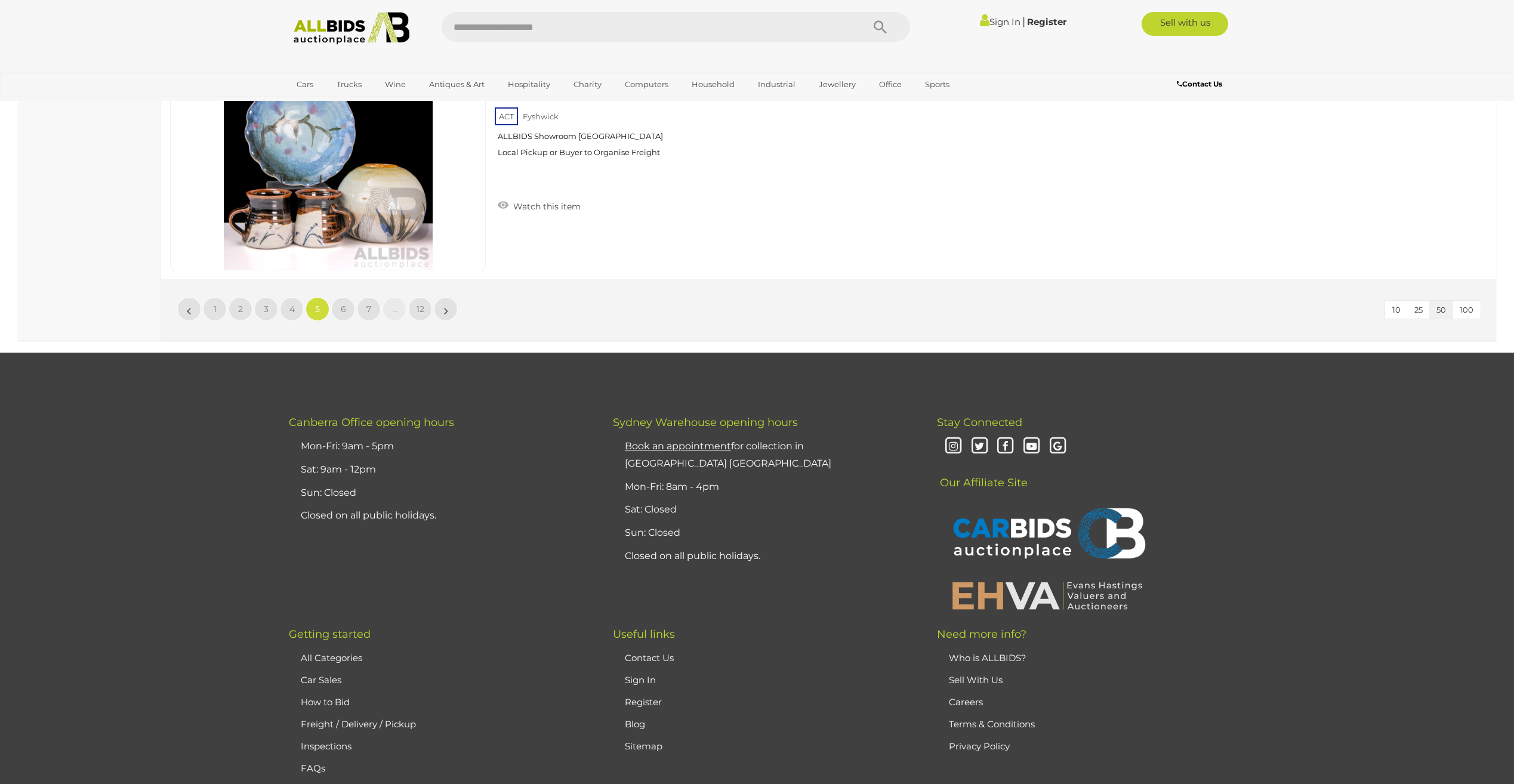
scroll to position [11521, 0]
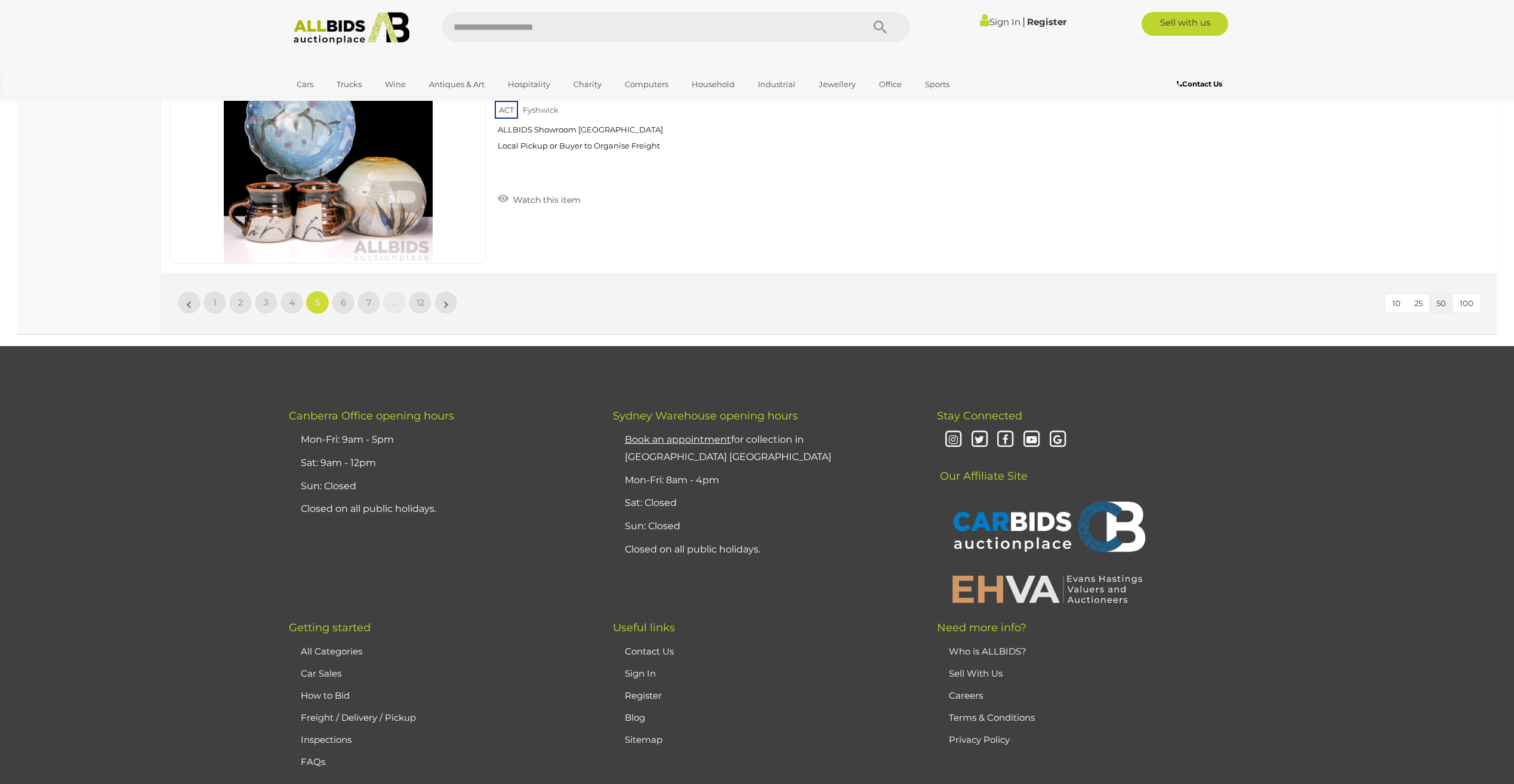
click at [445, 306] on li "»" at bounding box center [446, 302] width 23 height 24
click at [445, 299] on li "»" at bounding box center [446, 302] width 23 height 24
click at [445, 307] on li "»" at bounding box center [446, 302] width 23 height 24
click at [446, 304] on li "»" at bounding box center [446, 302] width 23 height 24
click at [341, 301] on span "6" at bounding box center [343, 302] width 5 height 11
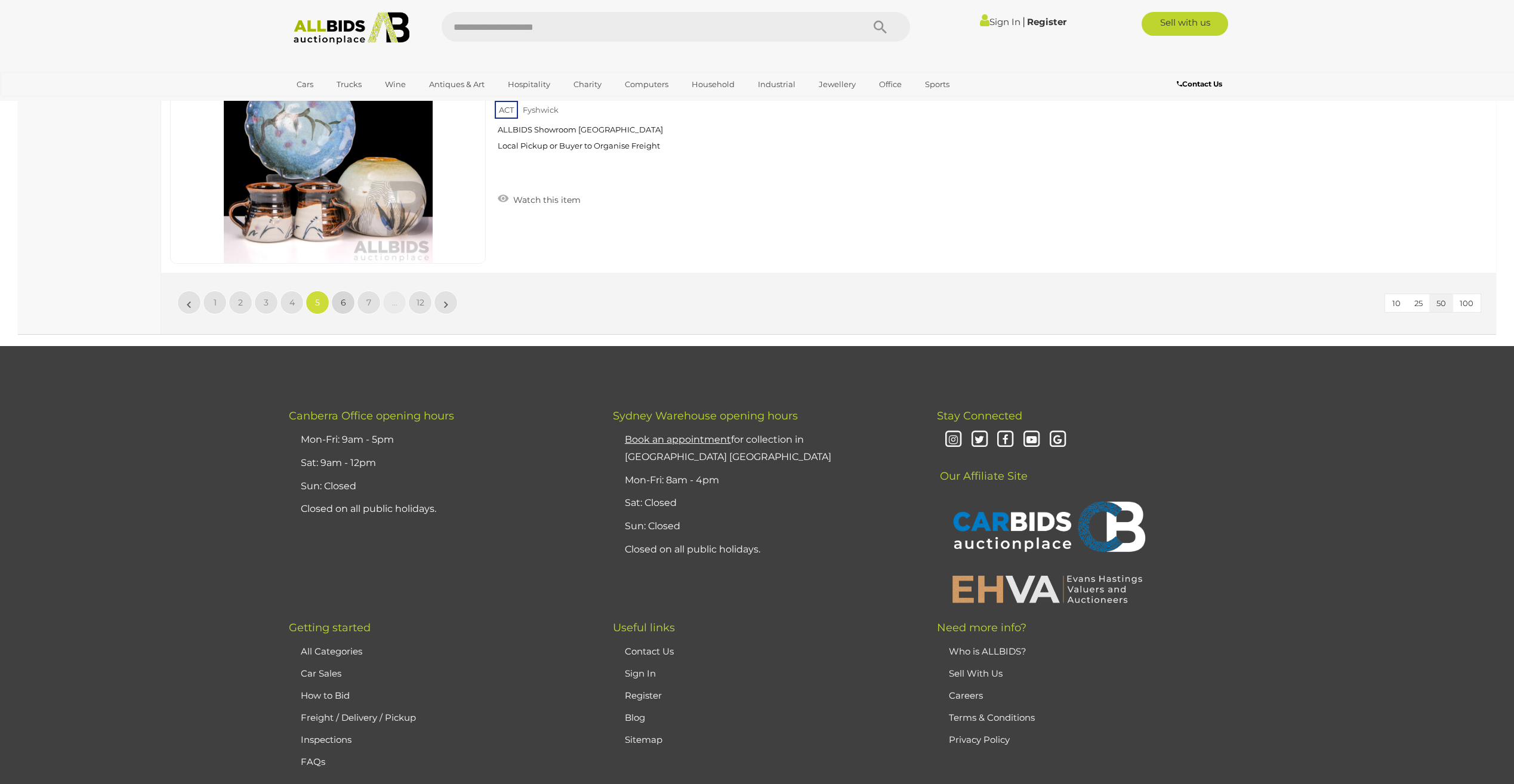
scroll to position [191, 0]
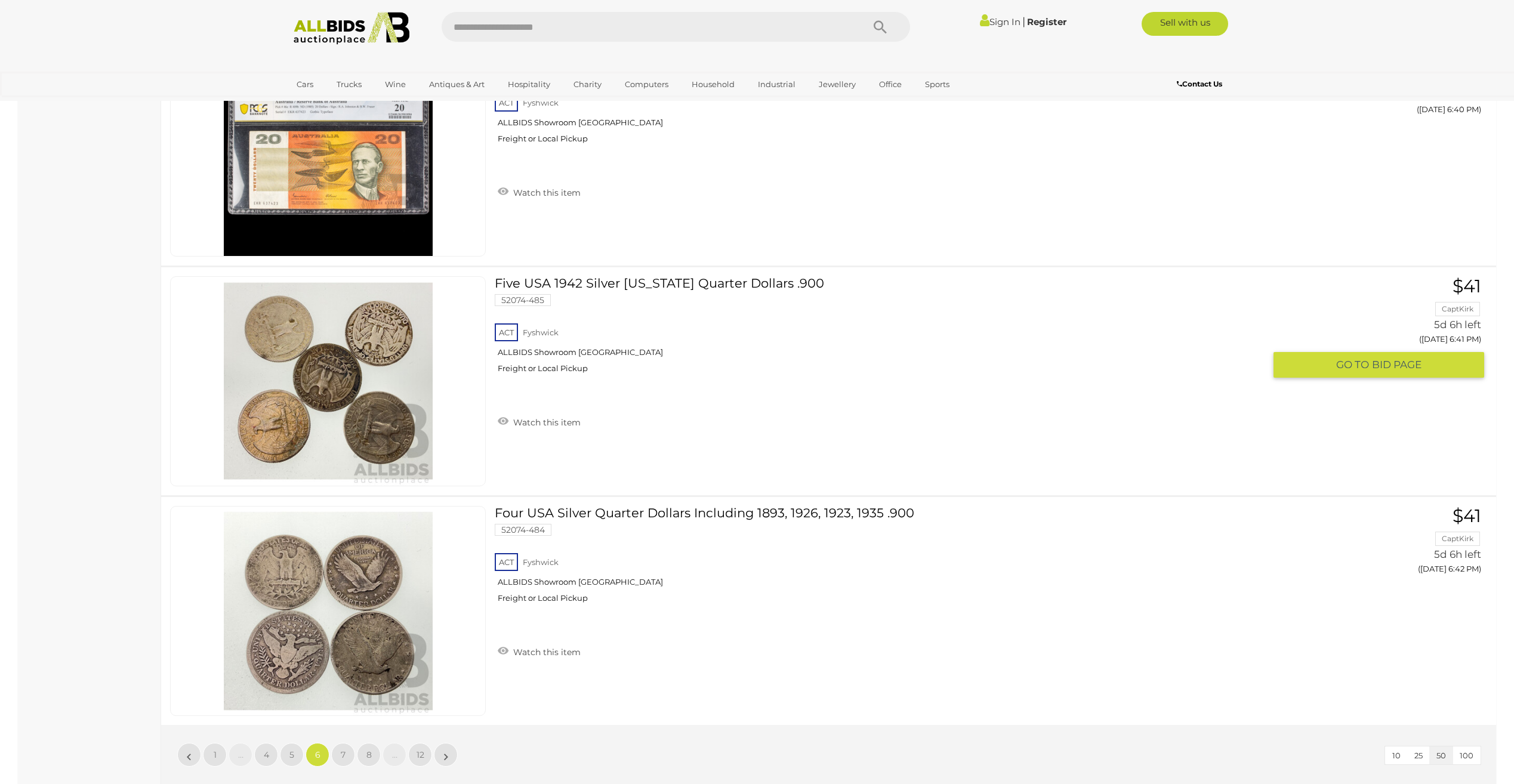
scroll to position [11227, 0]
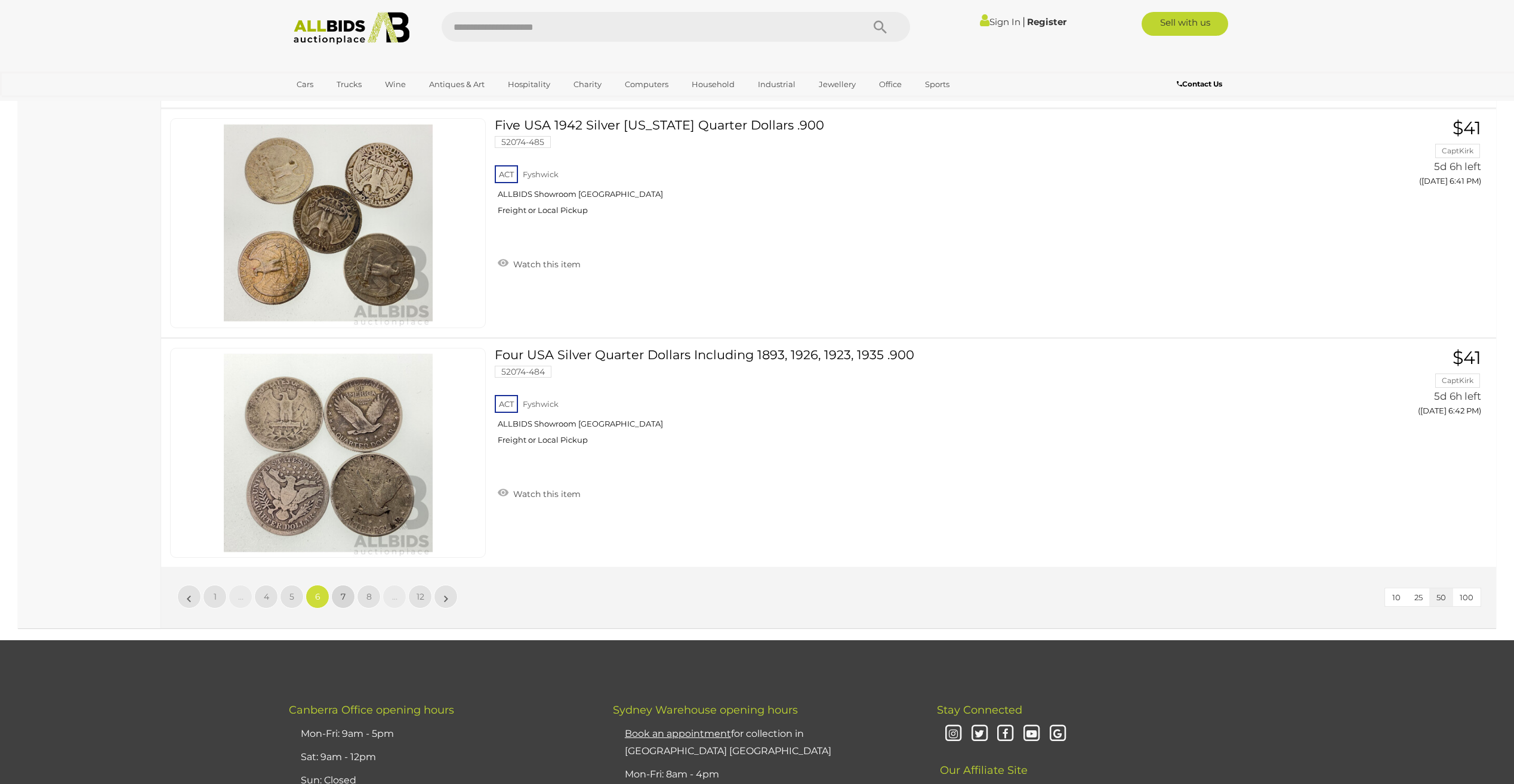
click at [341, 598] on span "7" at bounding box center [343, 596] width 5 height 11
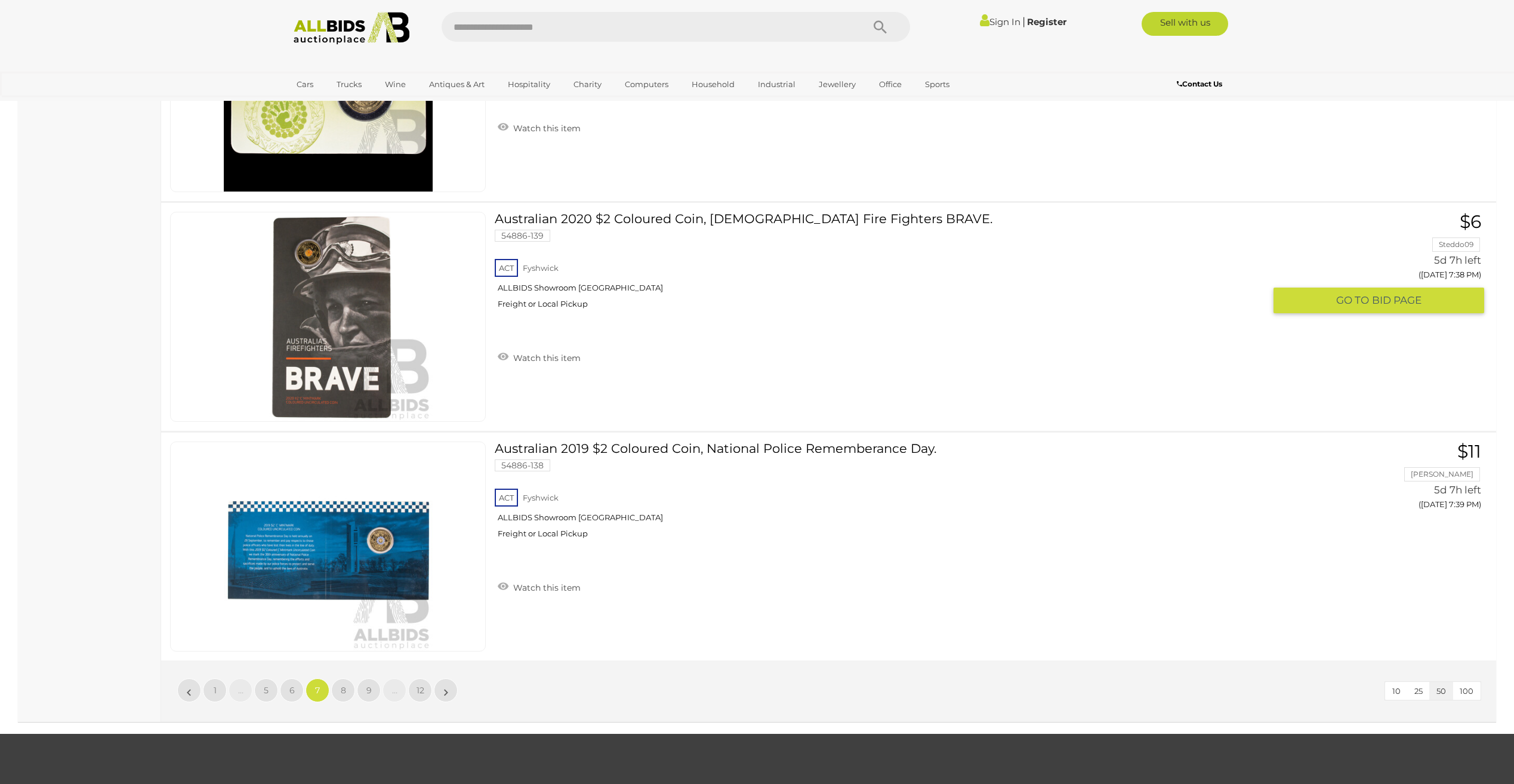
scroll to position [11167, 0]
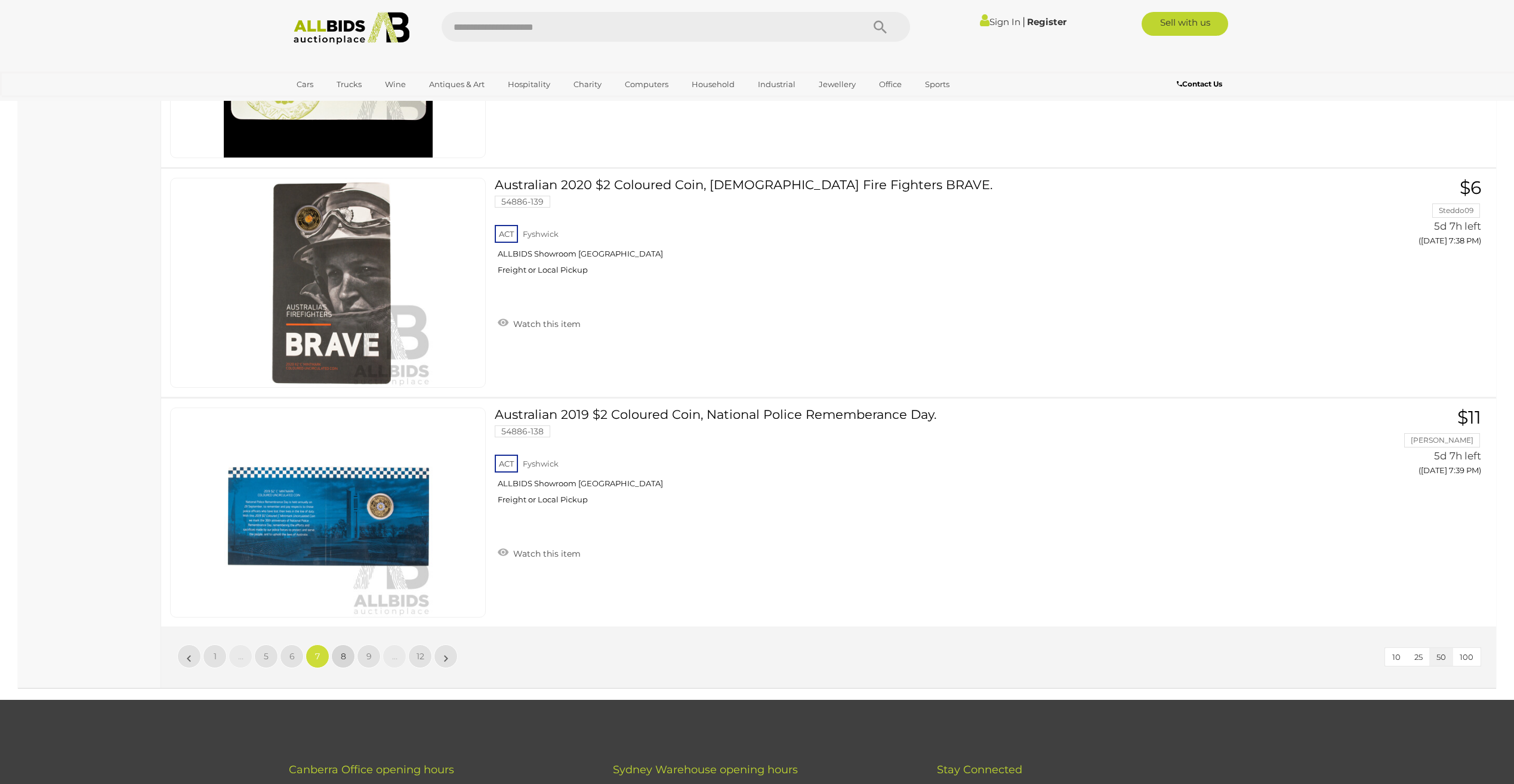
click at [337, 655] on link "8" at bounding box center [343, 656] width 24 height 24
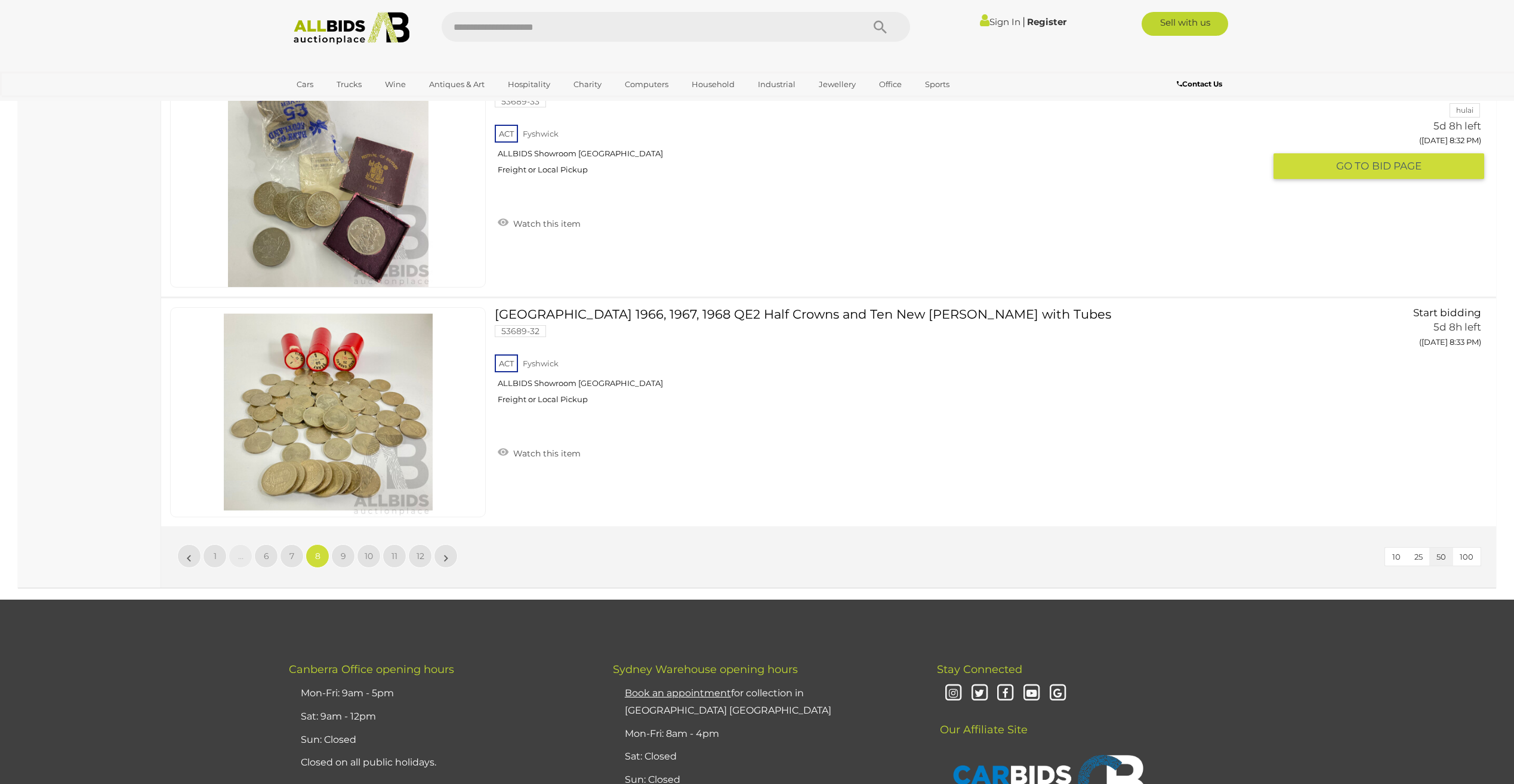
scroll to position [11287, 0]
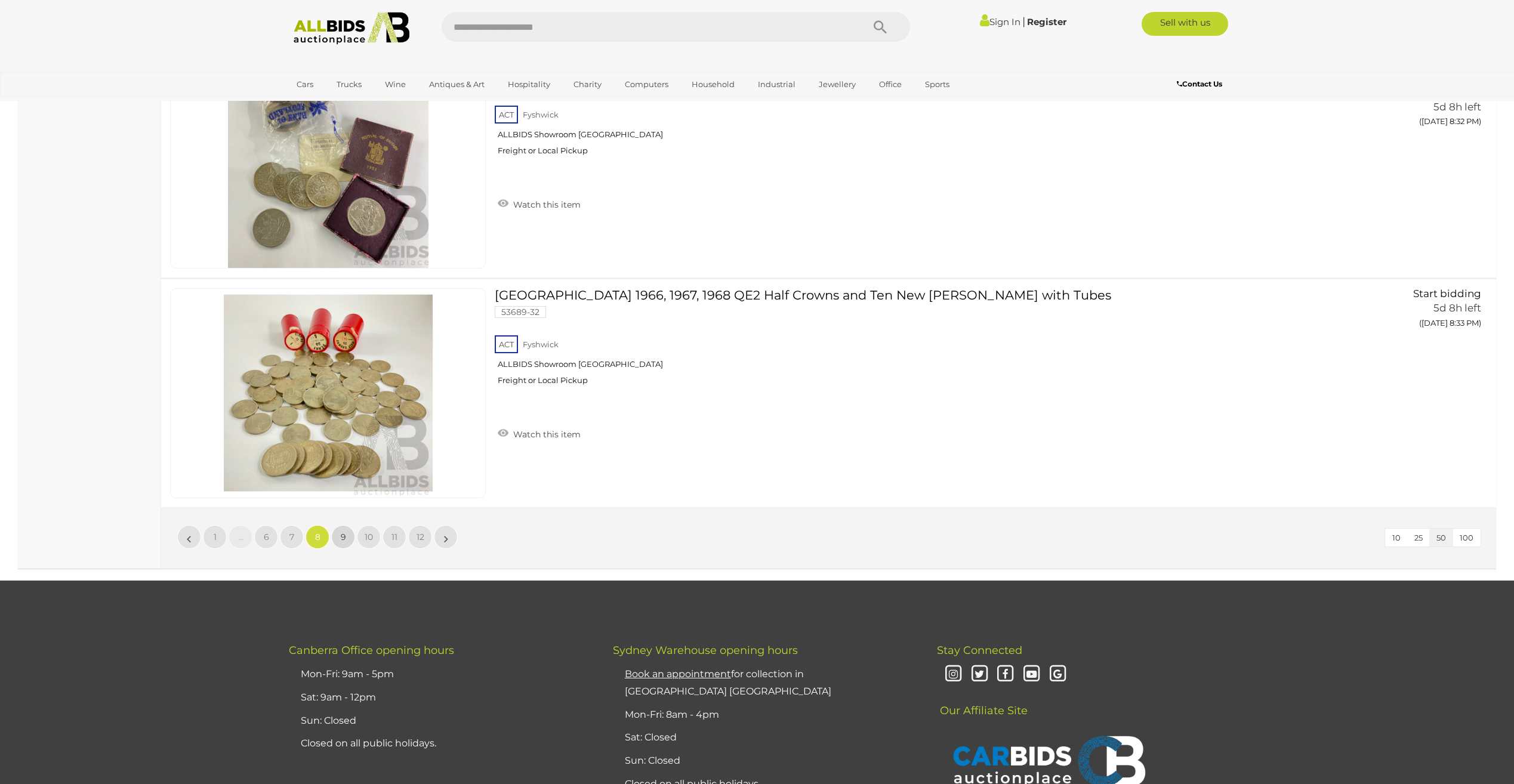
click at [345, 533] on span "9" at bounding box center [343, 537] width 5 height 11
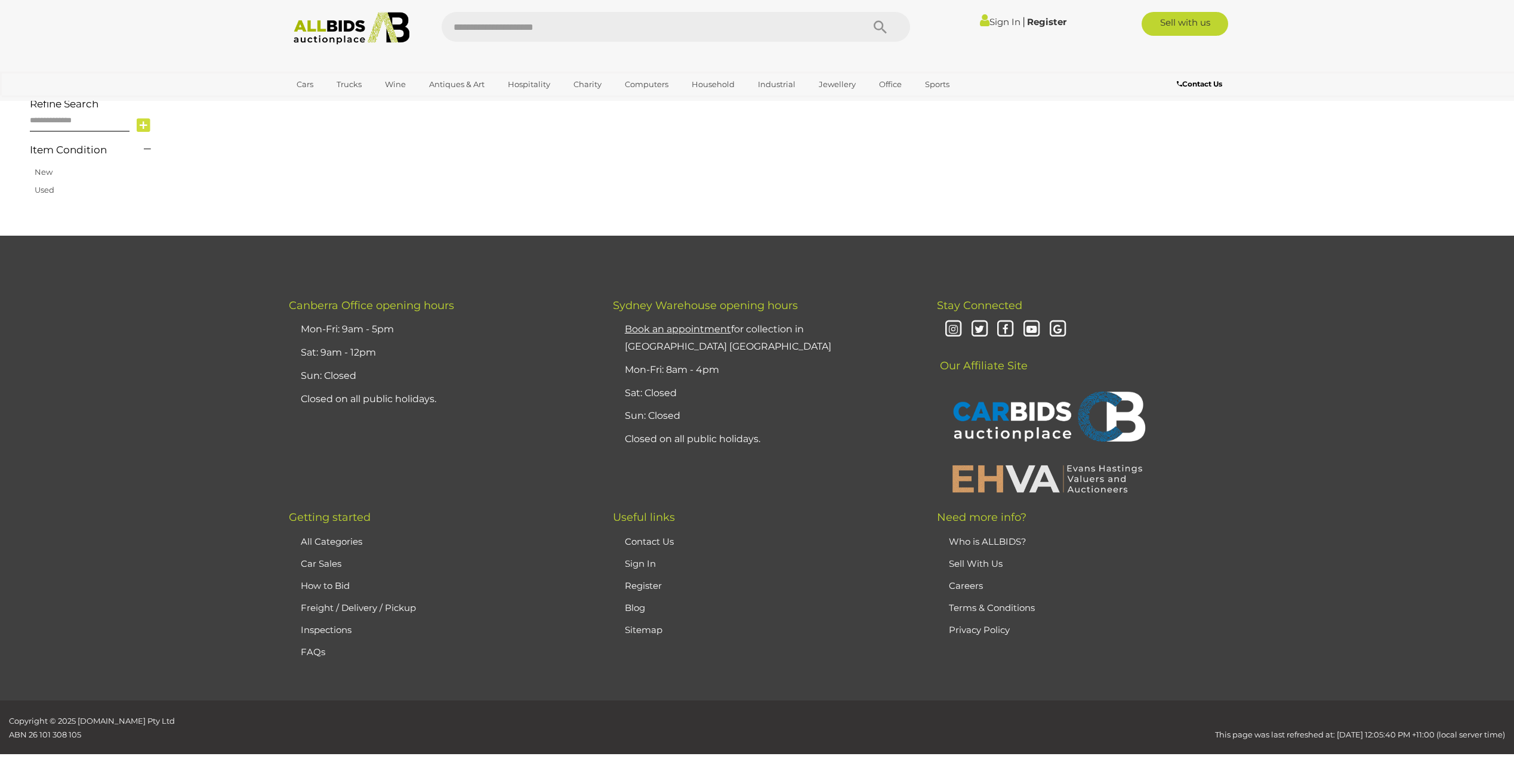
scroll to position [191, 0]
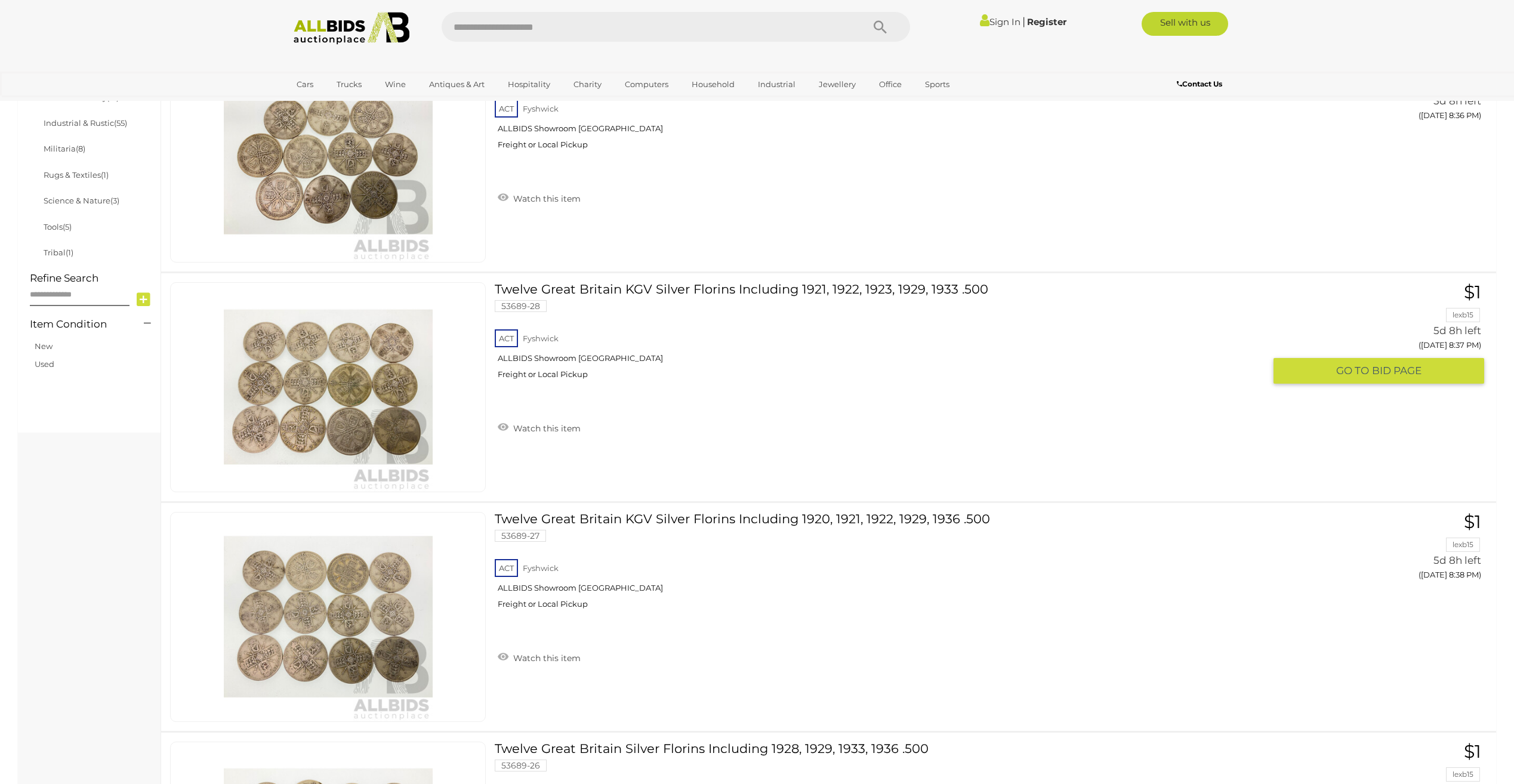
scroll to position [967, 0]
